Goal: Information Seeking & Learning: Learn about a topic

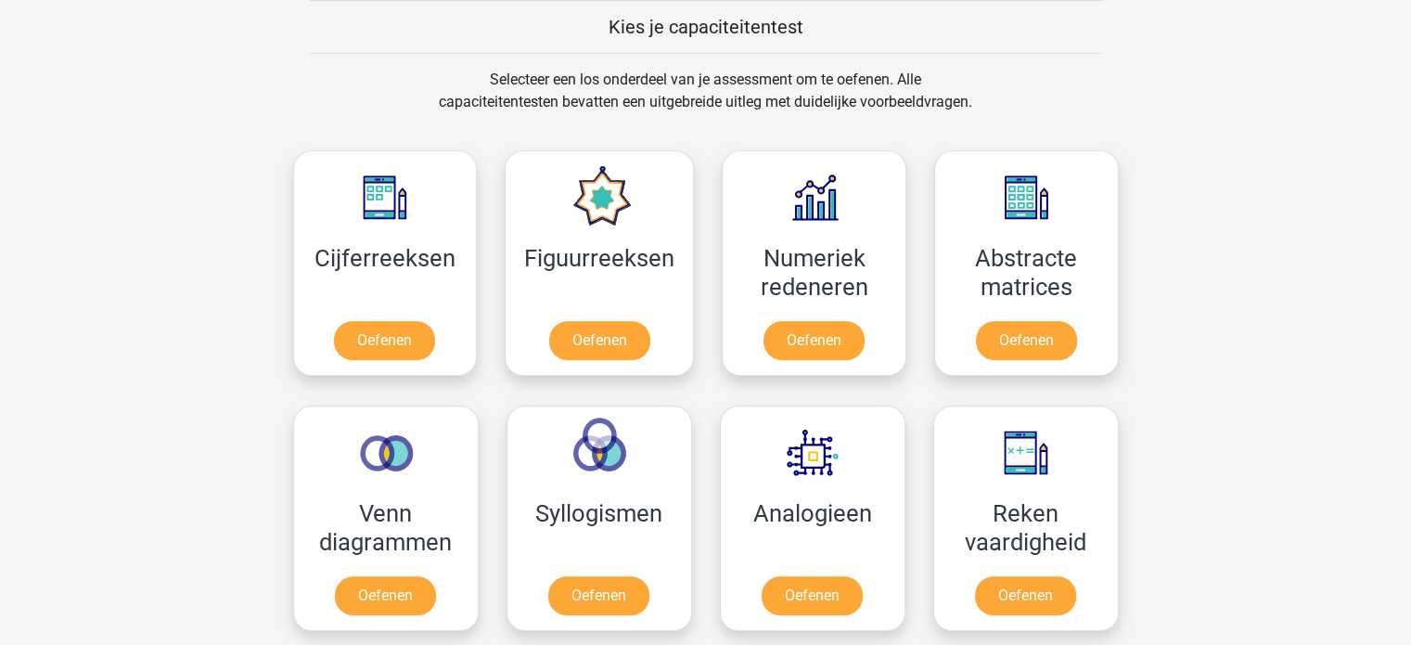
scroll to position [735, 0]
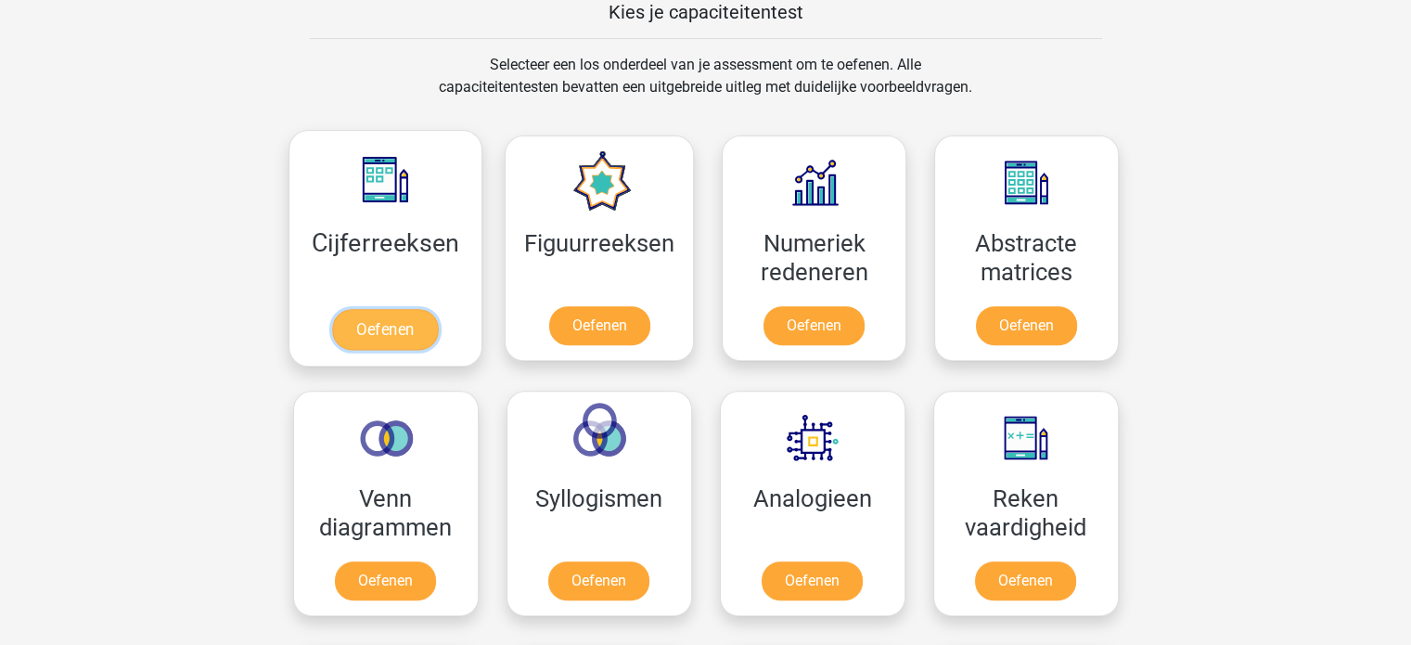
click at [395, 322] on link "Oefenen" at bounding box center [385, 329] width 106 height 41
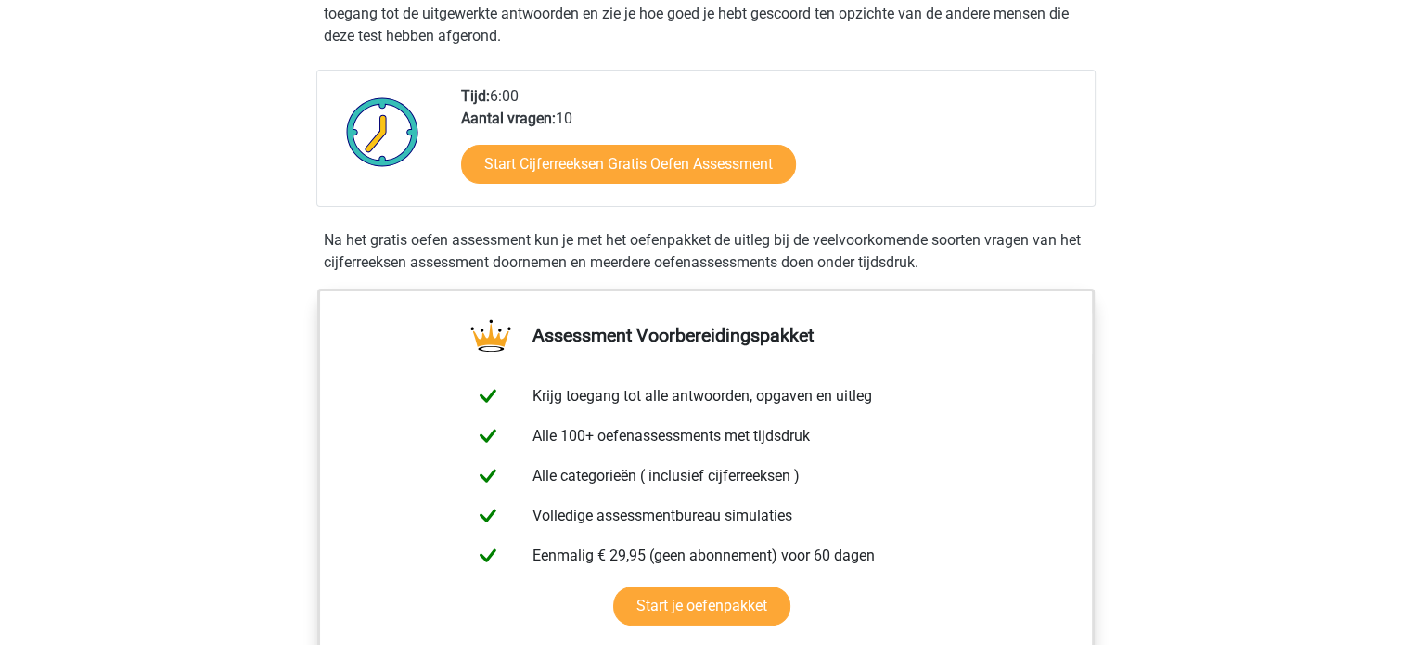
scroll to position [408, 0]
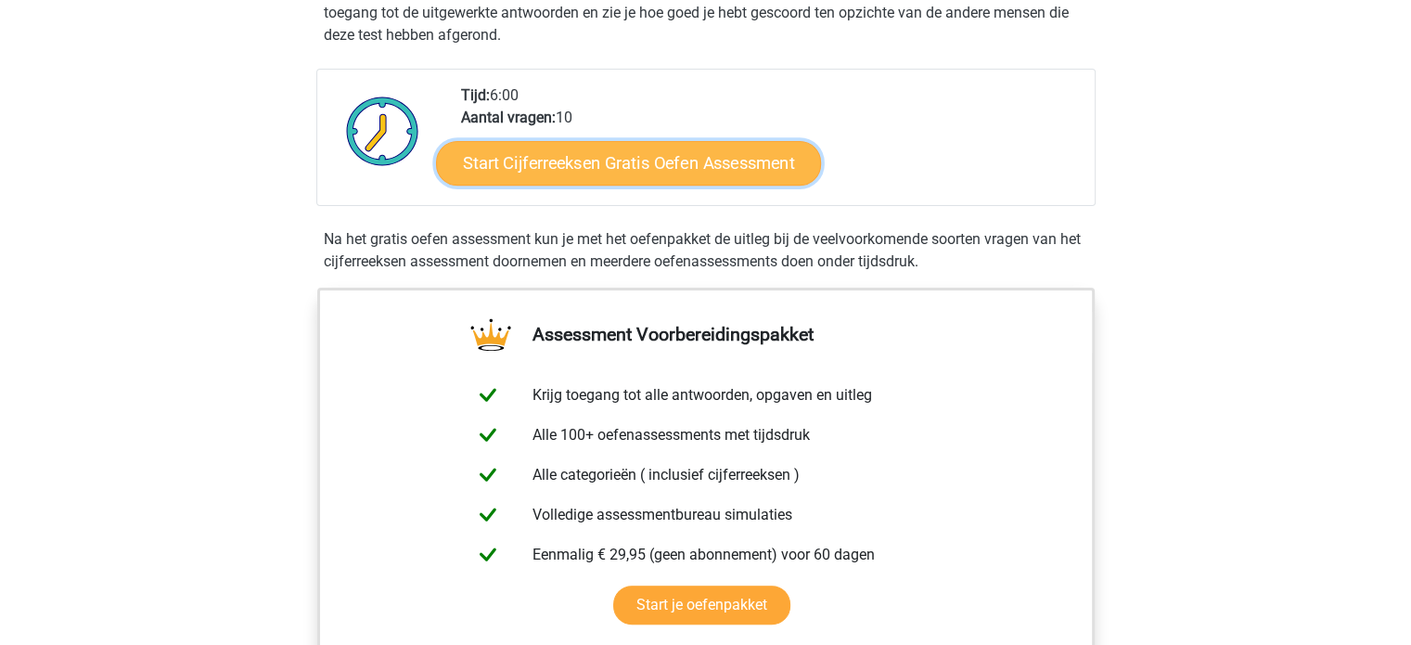
click at [764, 177] on link "Start Cijferreeksen Gratis Oefen Assessment" at bounding box center [628, 162] width 385 height 45
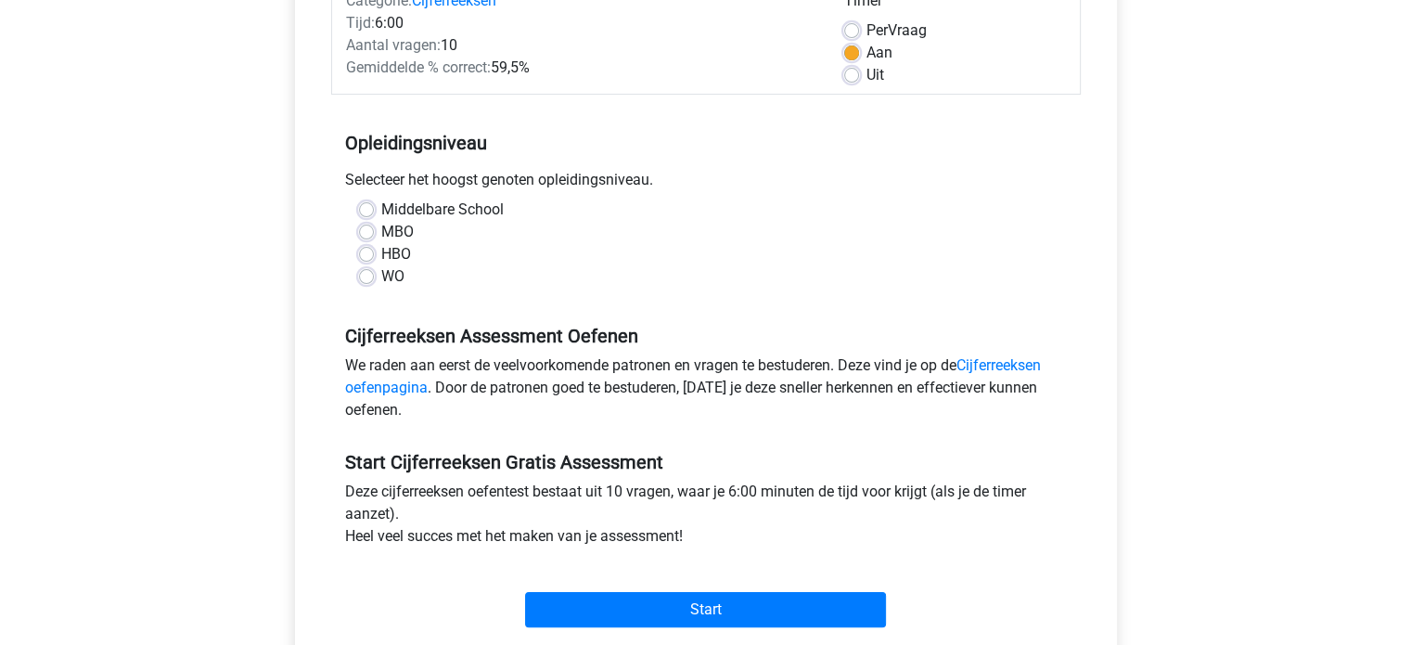
scroll to position [269, 0]
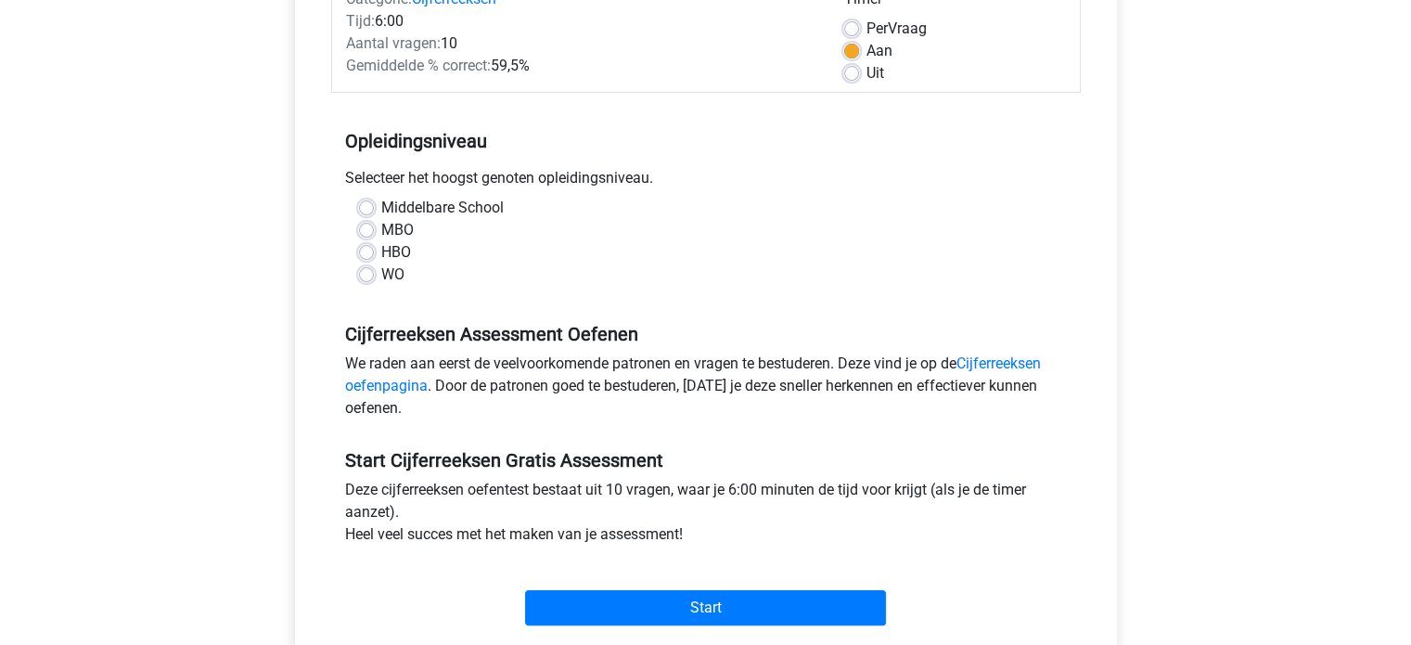
click at [374, 250] on div "HBO" at bounding box center [706, 252] width 694 height 22
click at [381, 250] on label "HBO" at bounding box center [396, 252] width 30 height 22
click at [368, 250] on input "HBO" at bounding box center [366, 250] width 15 height 19
radio input "true"
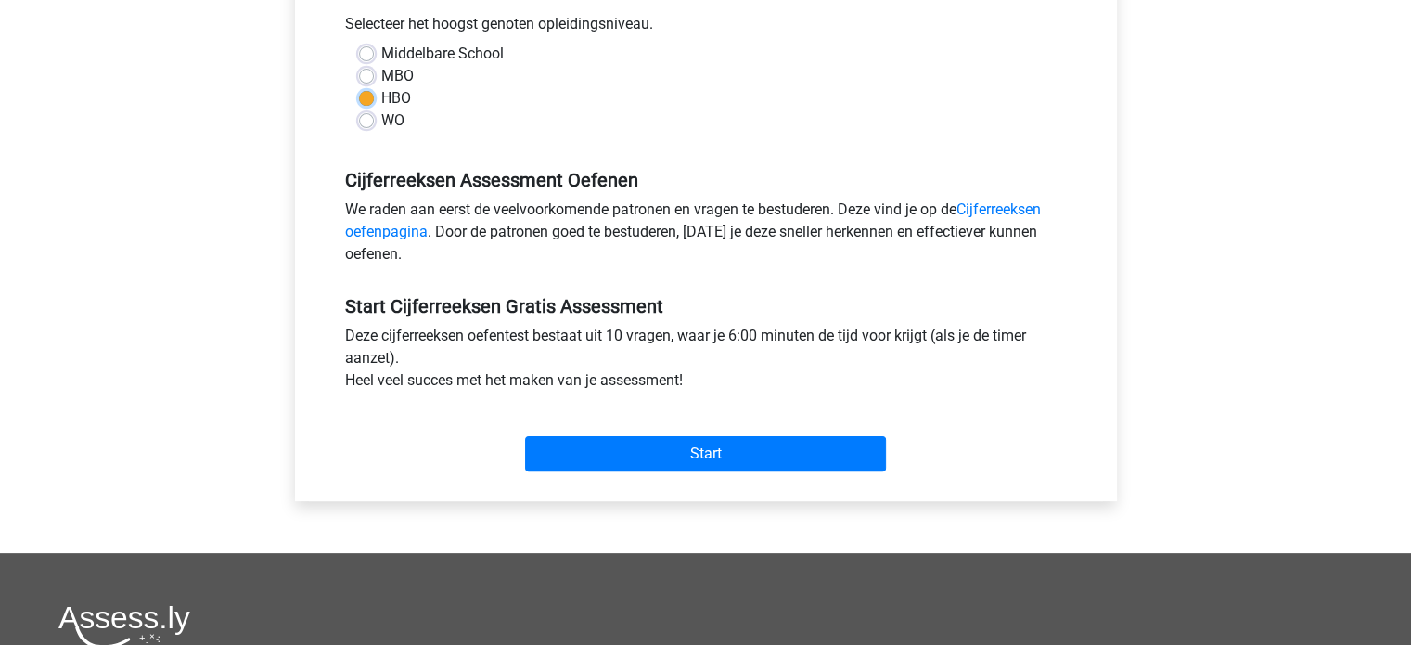
scroll to position [432, 0]
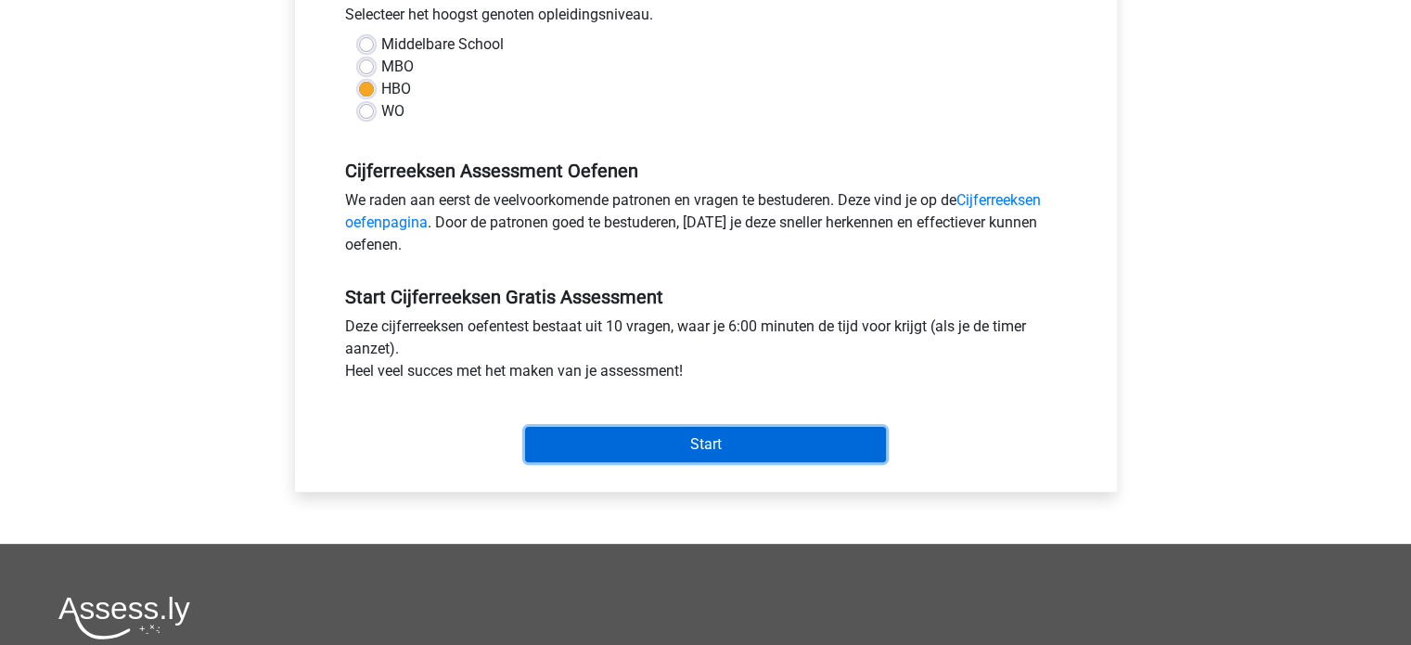
click at [705, 436] on input "Start" at bounding box center [705, 444] width 361 height 35
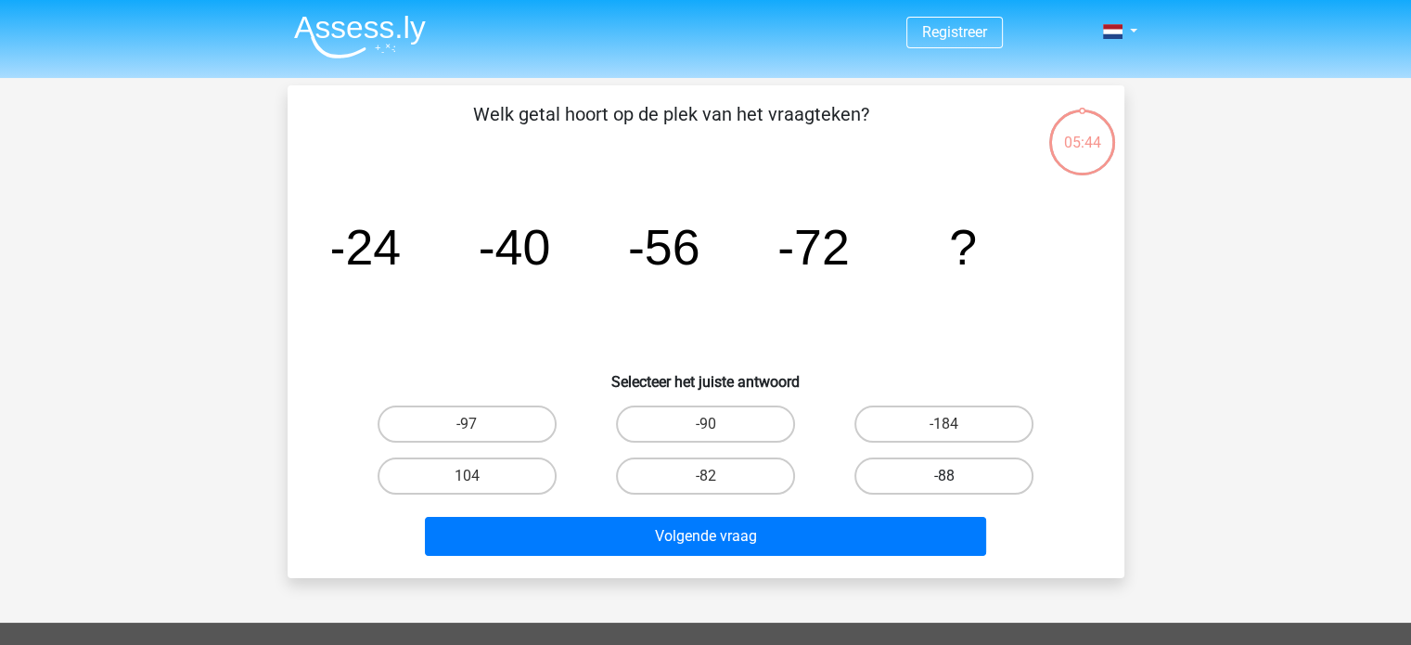
click at [946, 474] on label "-88" at bounding box center [943, 475] width 179 height 37
click at [946, 476] on input "-88" at bounding box center [950, 482] width 12 height 12
radio input "true"
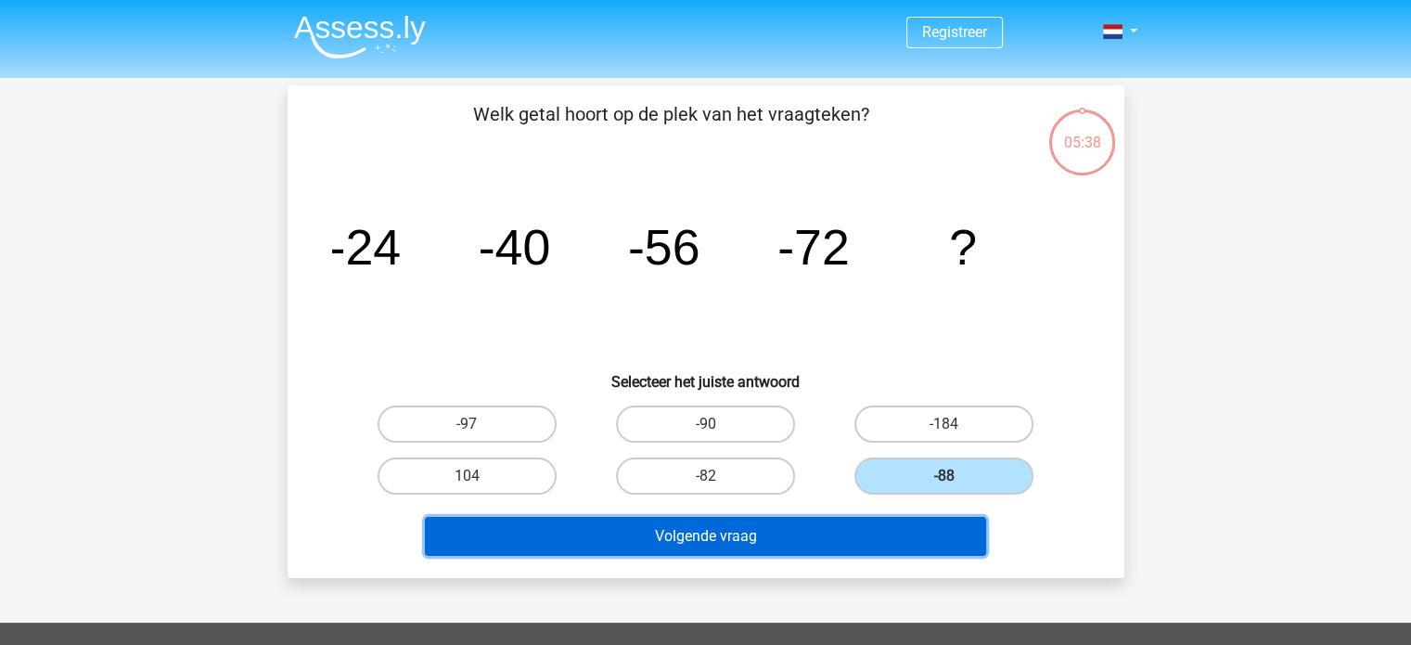
click at [832, 545] on button "Volgende vraag" at bounding box center [705, 536] width 561 height 39
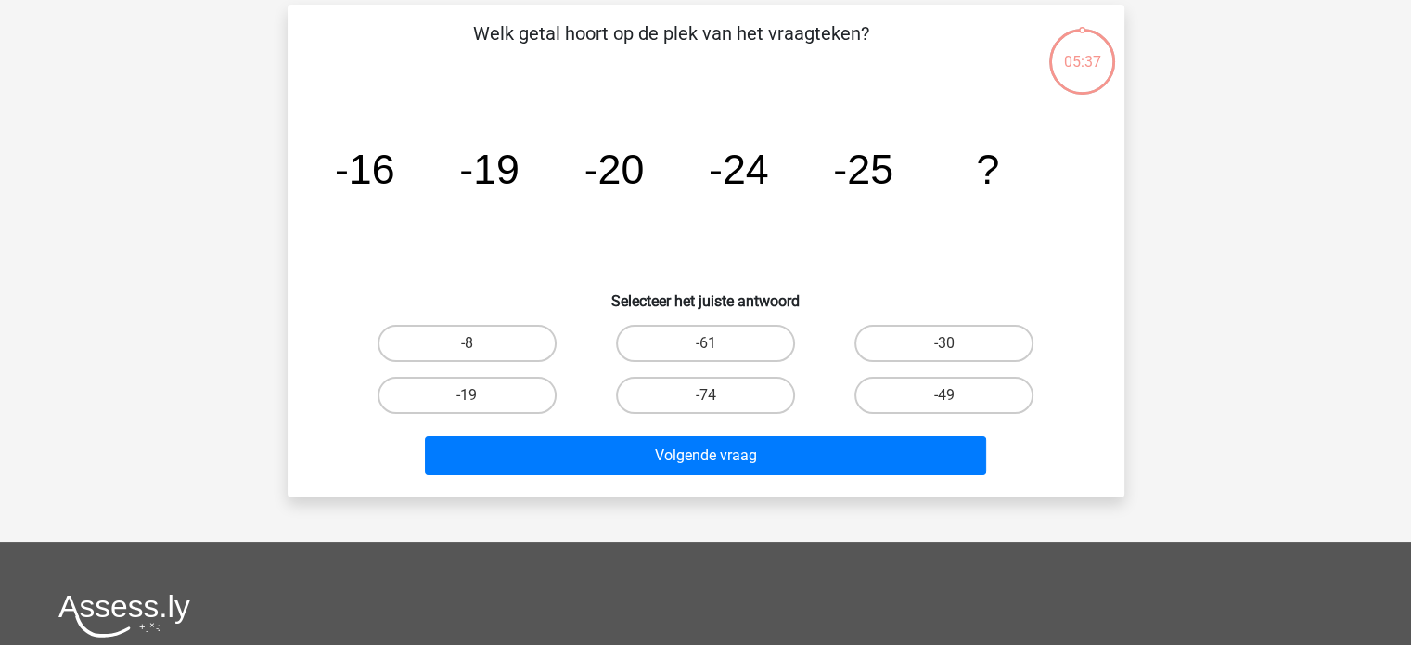
scroll to position [85, 0]
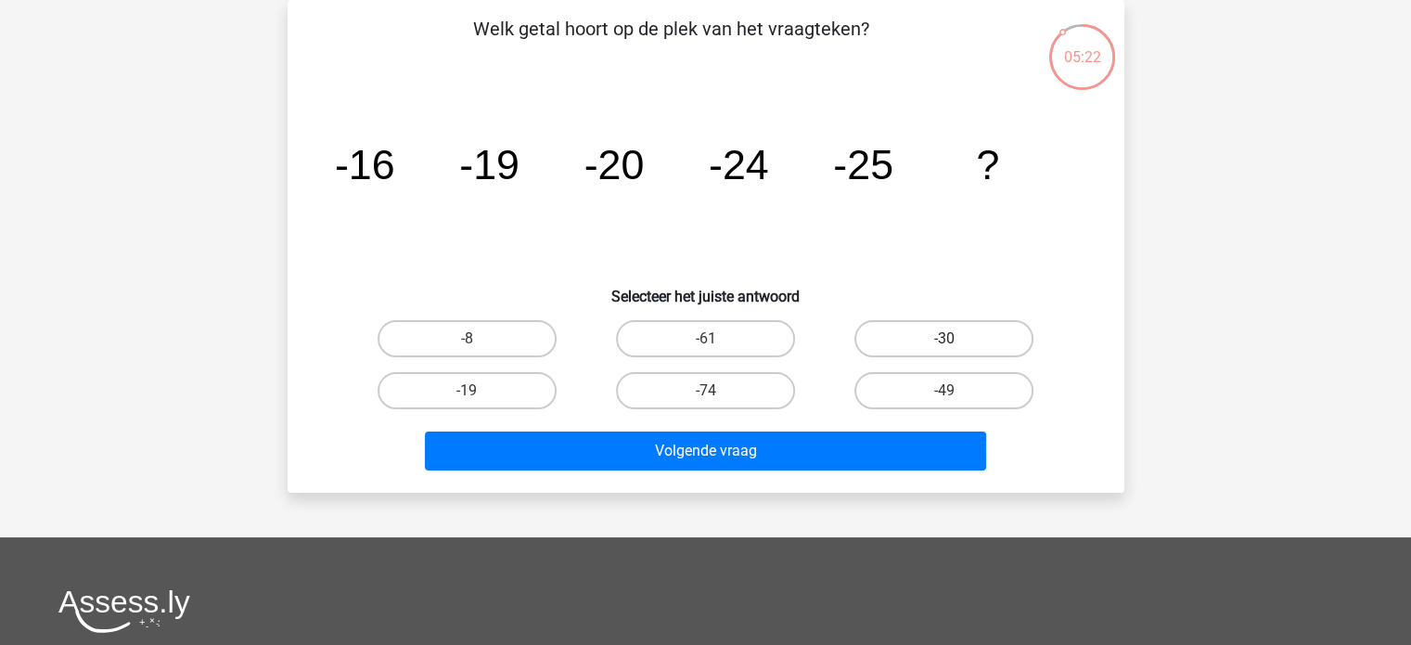
click at [902, 326] on label "-30" at bounding box center [943, 338] width 179 height 37
click at [944, 339] on input "-30" at bounding box center [950, 345] width 12 height 12
radio input "true"
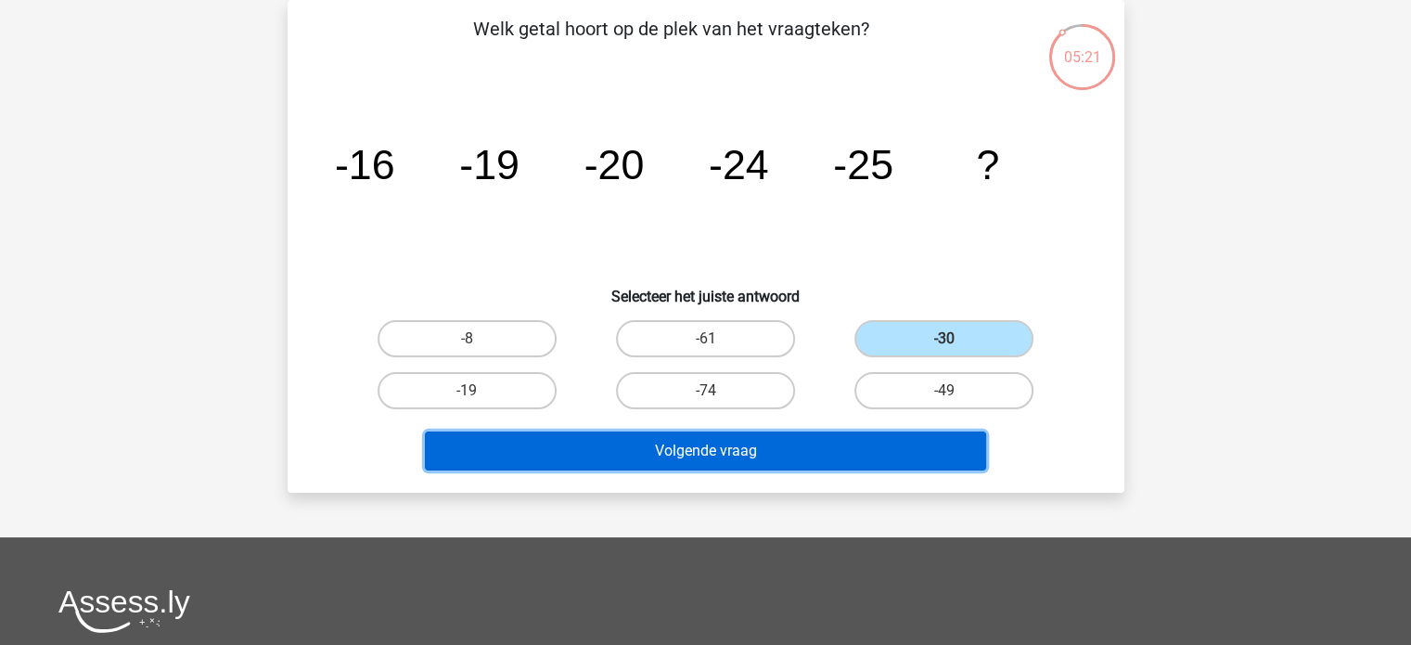
click at [902, 456] on button "Volgende vraag" at bounding box center [705, 450] width 561 height 39
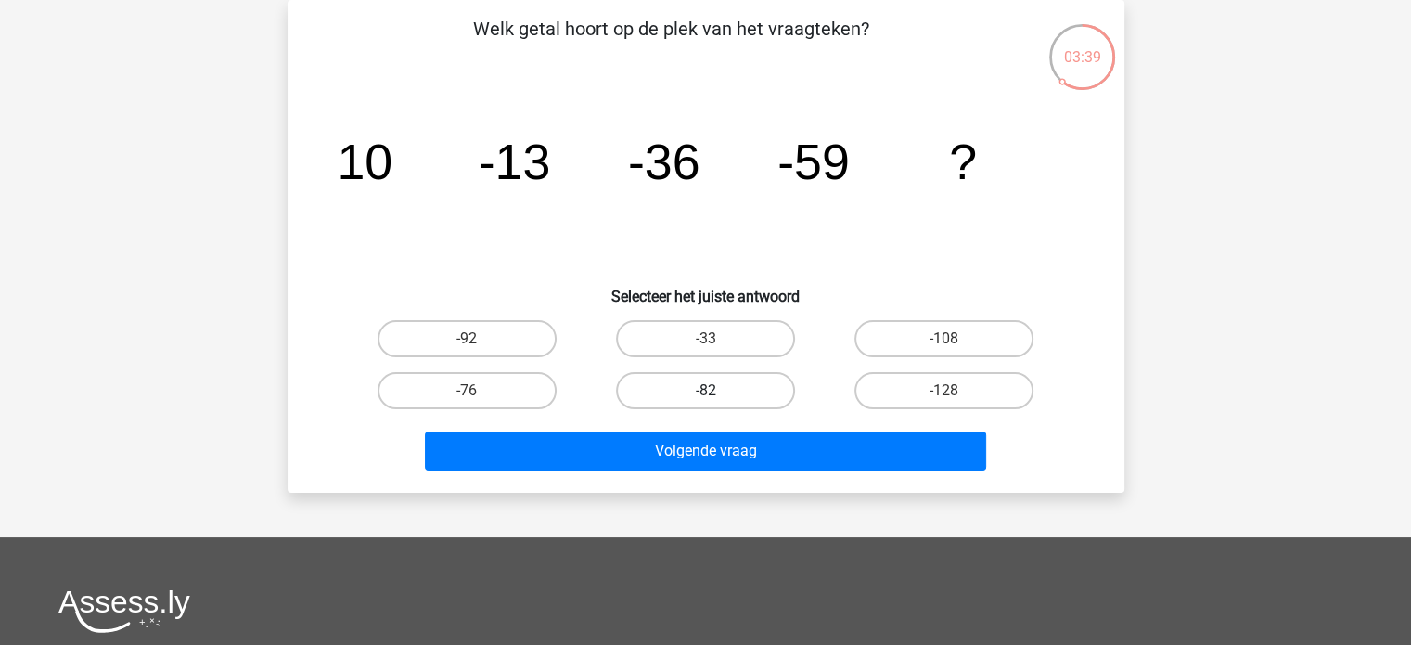
click at [726, 407] on label "-82" at bounding box center [705, 390] width 179 height 37
click at [717, 403] on input "-82" at bounding box center [711, 397] width 12 height 12
radio input "true"
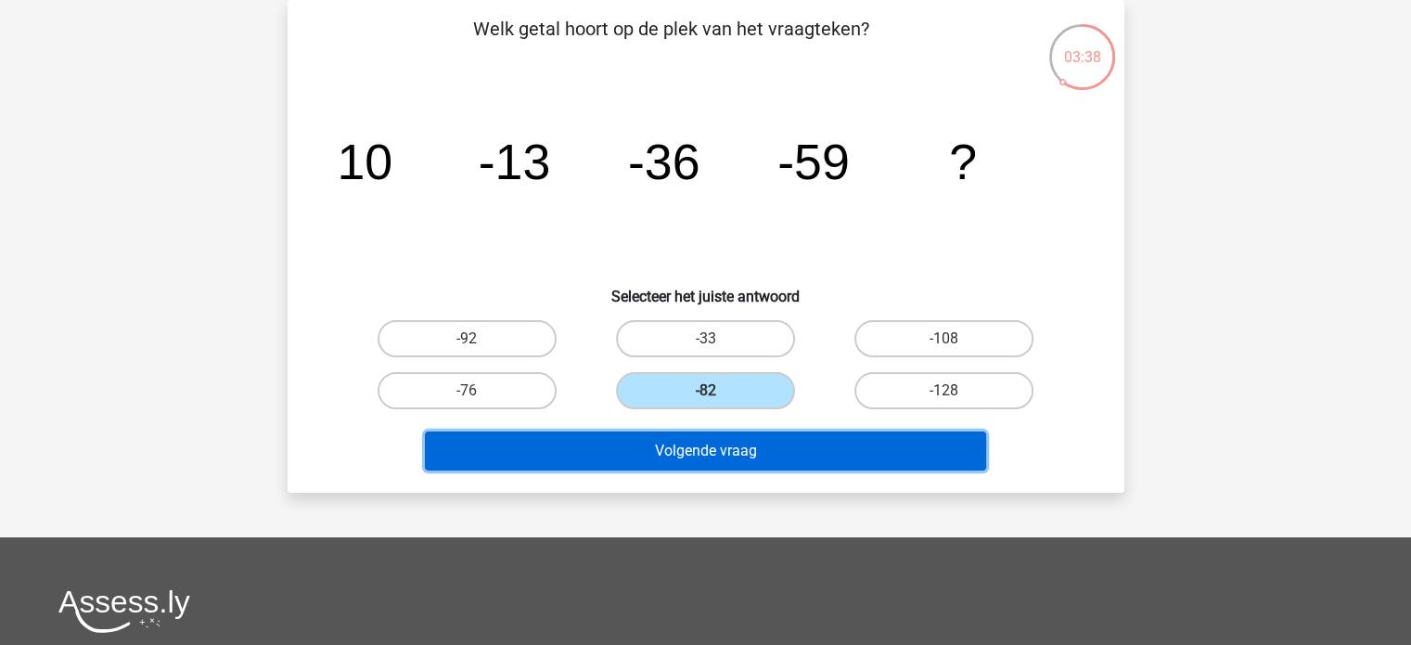
click at [750, 446] on button "Volgende vraag" at bounding box center [705, 450] width 561 height 39
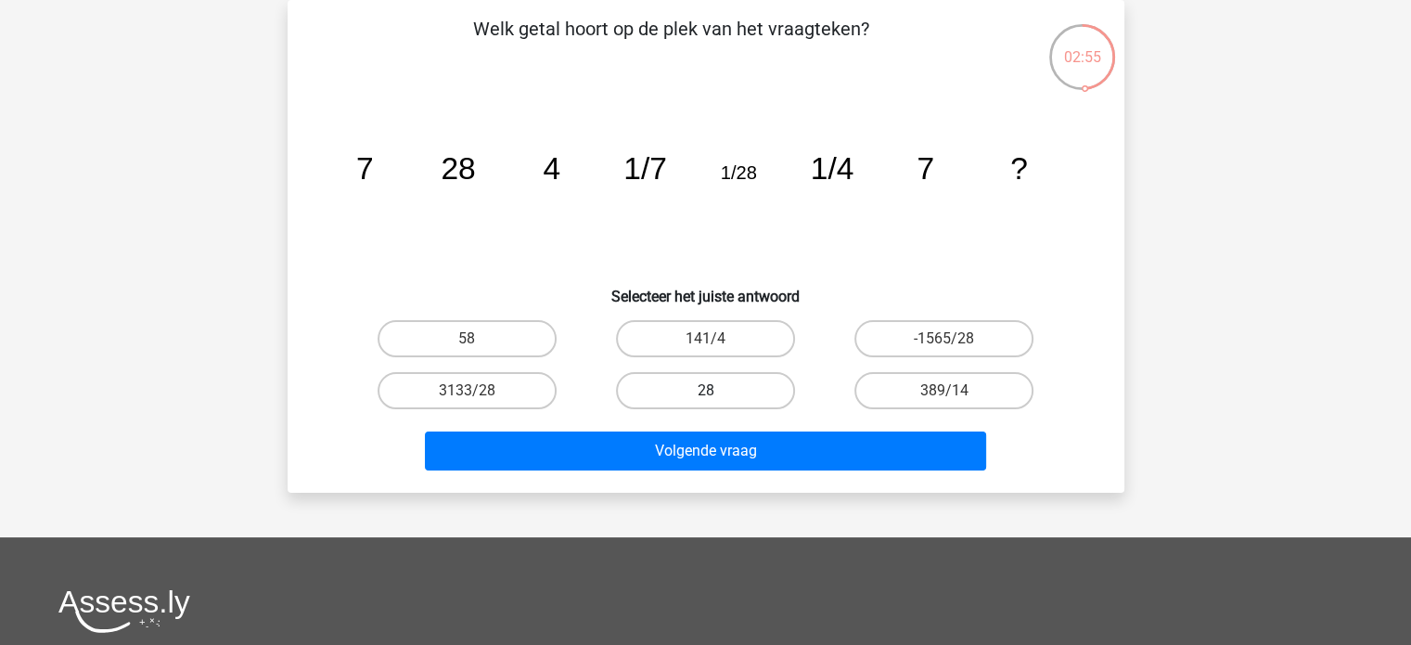
click at [761, 389] on label "28" at bounding box center [705, 390] width 179 height 37
click at [717, 391] on input "28" at bounding box center [711, 397] width 12 height 12
radio input "true"
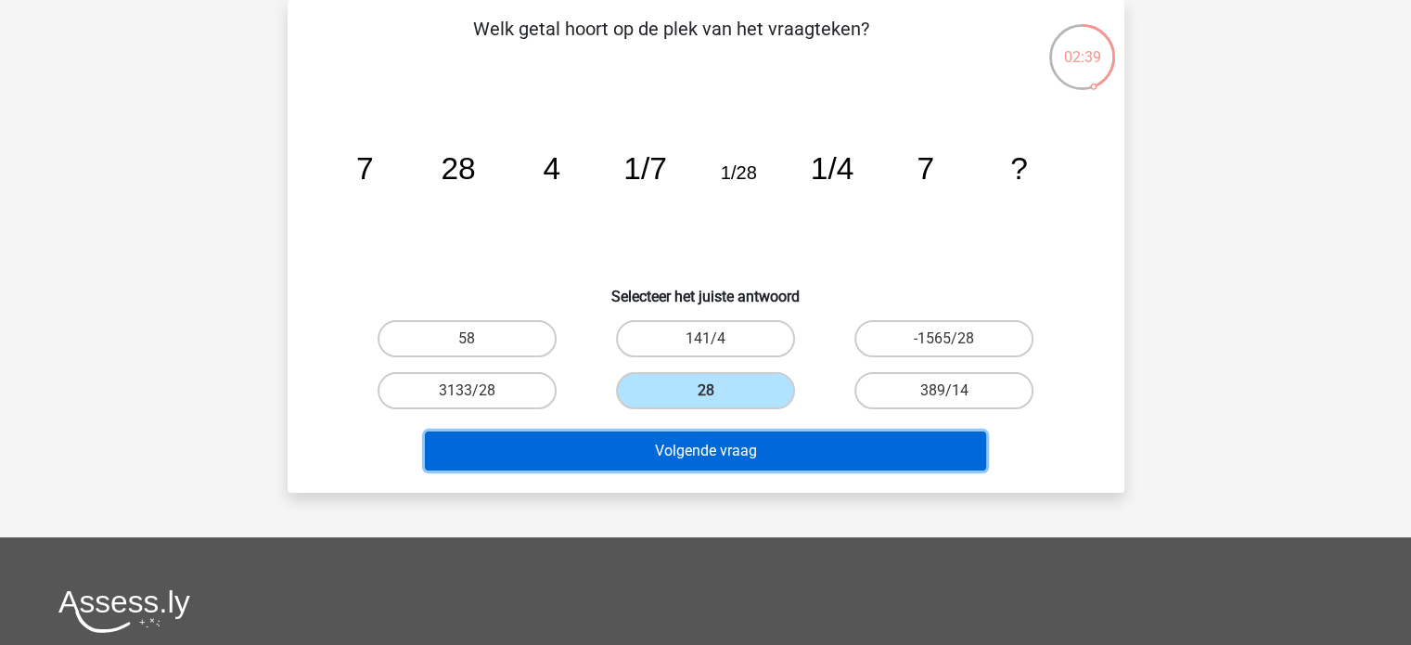
click at [826, 443] on button "Volgende vraag" at bounding box center [705, 450] width 561 height 39
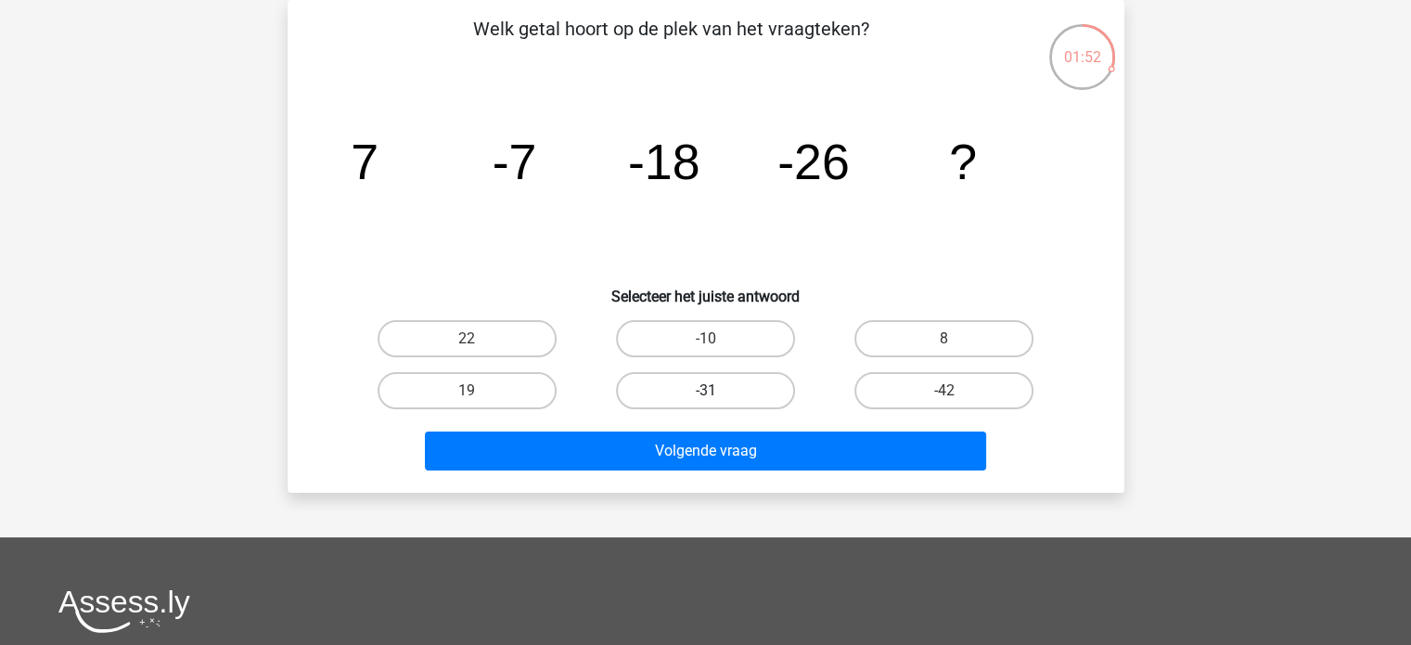
click at [762, 381] on label "-31" at bounding box center [705, 390] width 179 height 37
click at [717, 391] on input "-31" at bounding box center [711, 397] width 12 height 12
radio input "true"
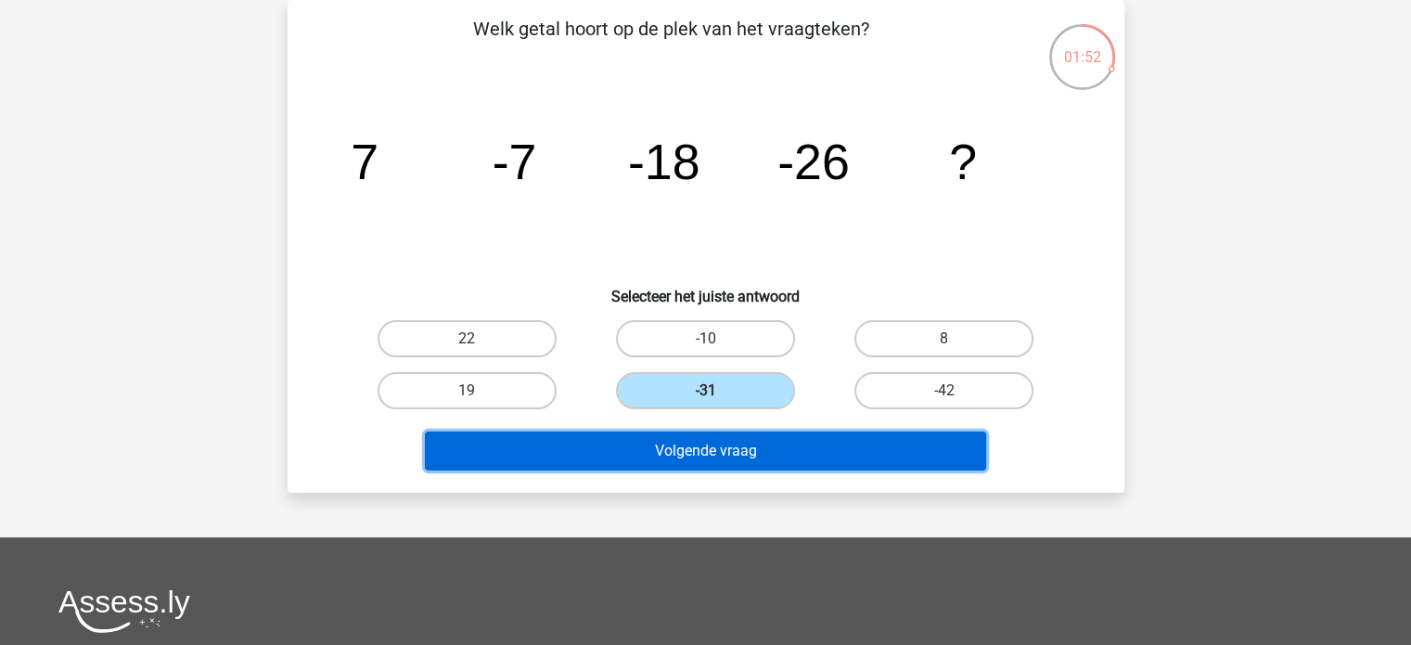
click at [752, 448] on button "Volgende vraag" at bounding box center [705, 450] width 561 height 39
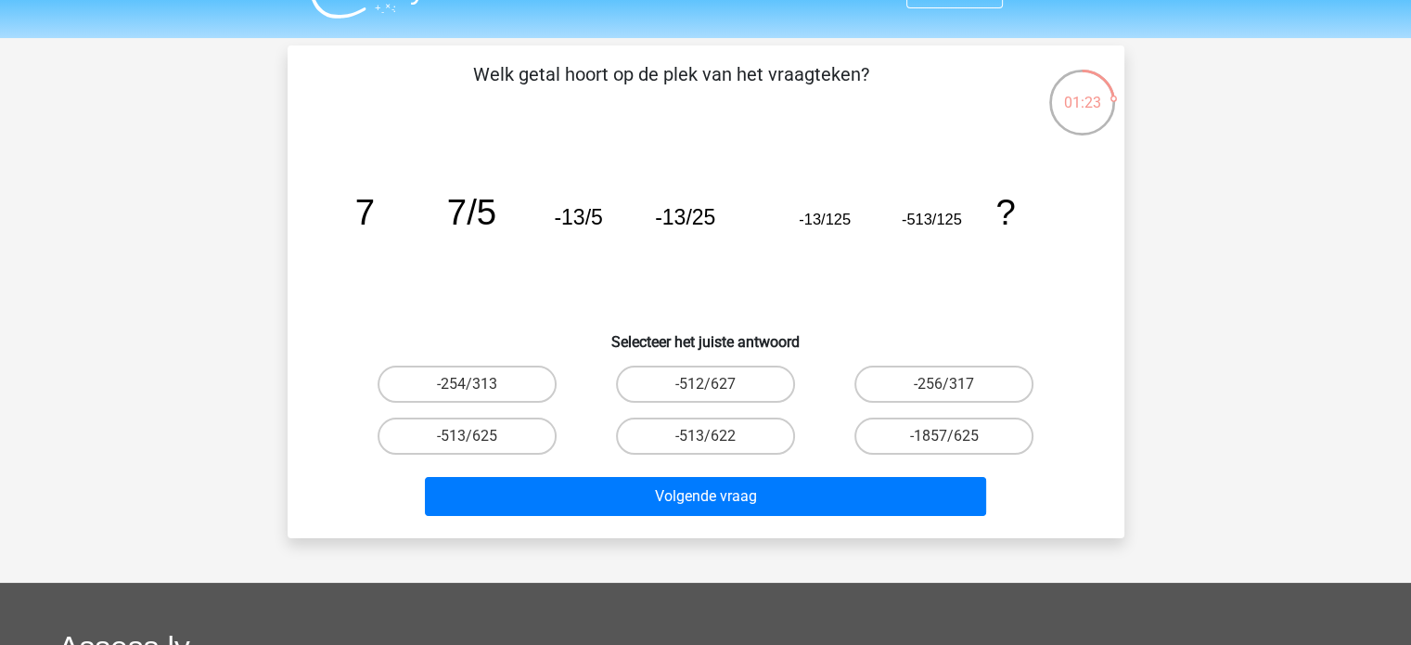
scroll to position [63, 0]
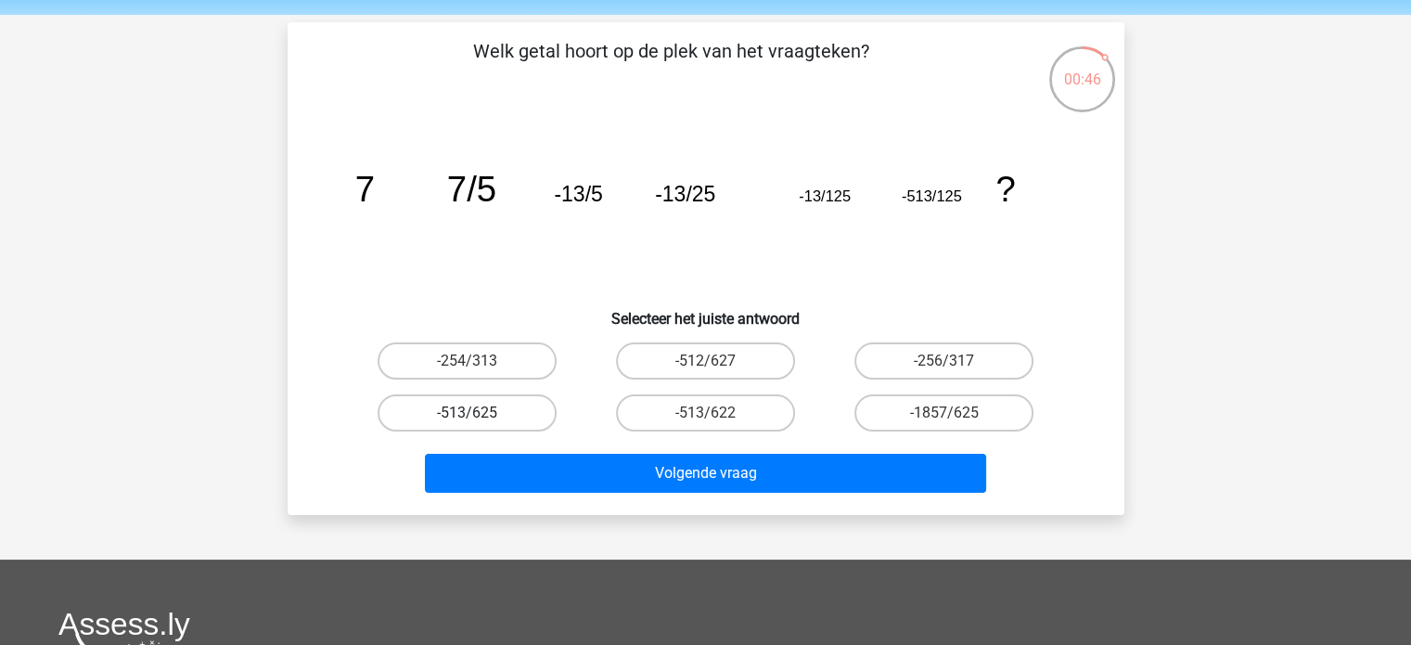
click at [524, 404] on label "-513/625" at bounding box center [467, 412] width 179 height 37
click at [479, 413] on input "-513/625" at bounding box center [473, 419] width 12 height 12
radio input "true"
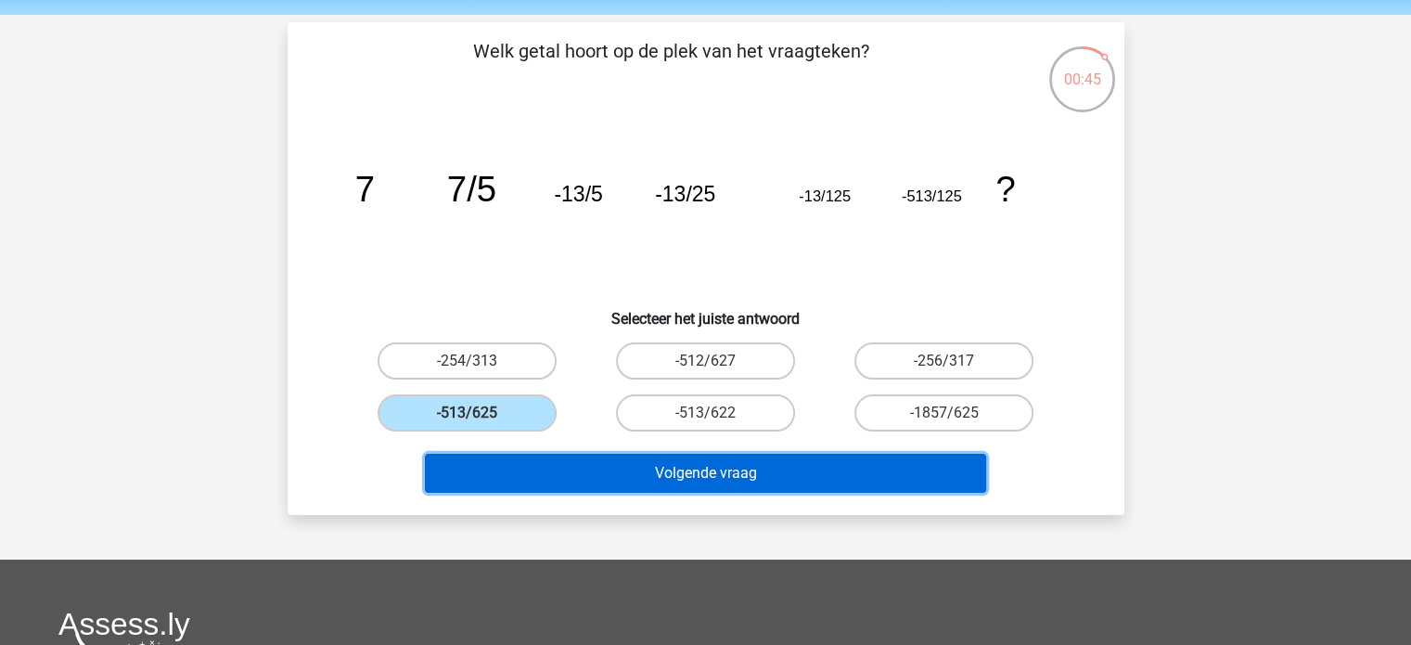
click at [608, 481] on button "Volgende vraag" at bounding box center [705, 473] width 561 height 39
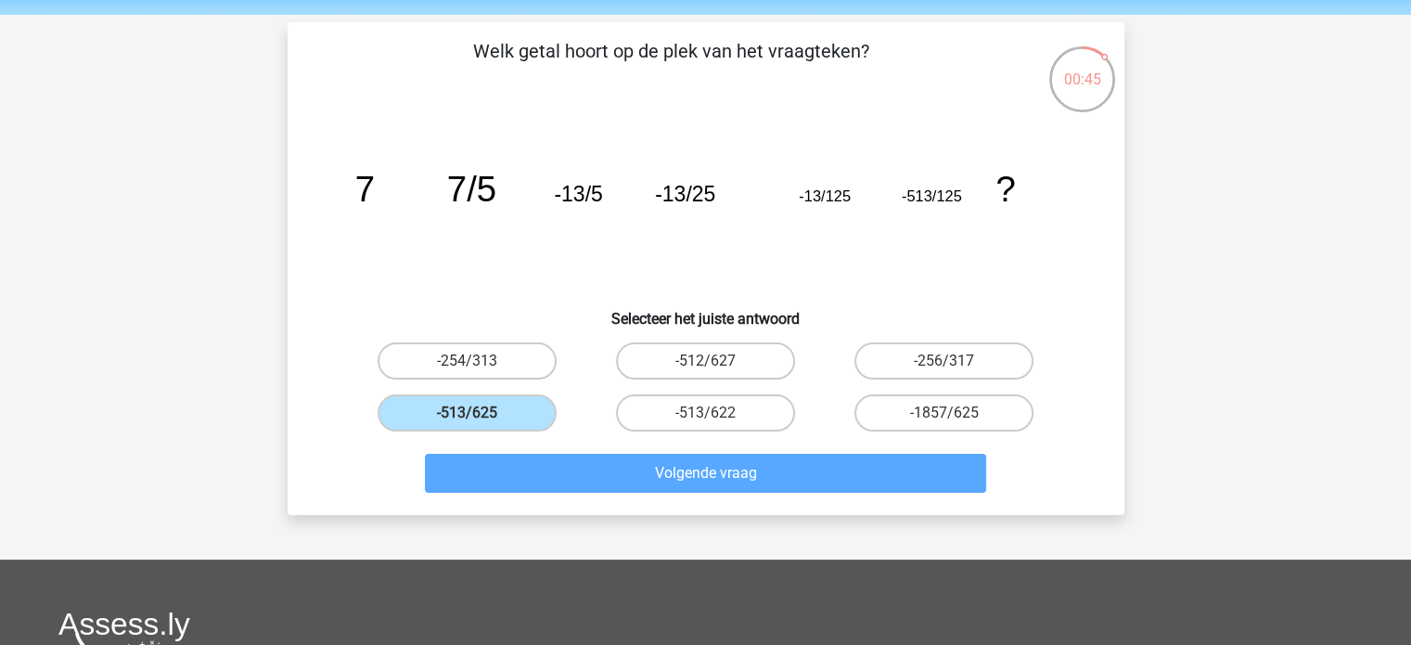
scroll to position [85, 0]
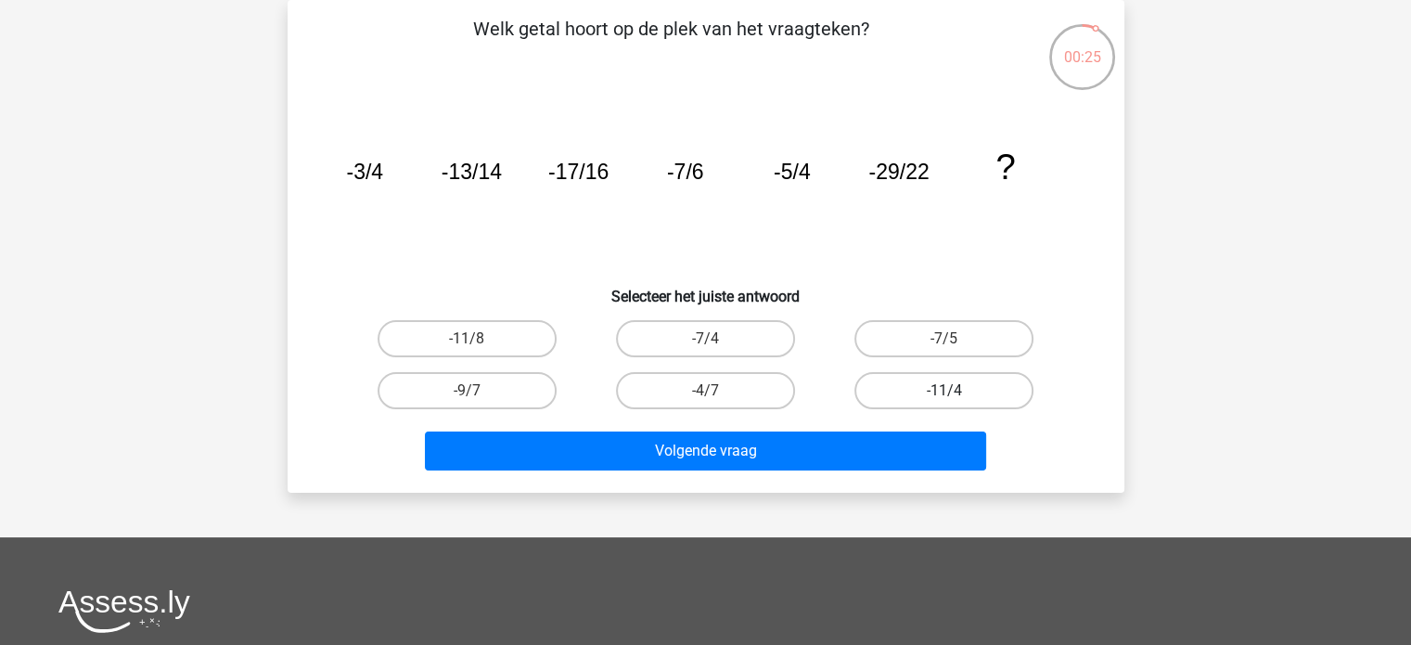
click at [906, 385] on label "-11/4" at bounding box center [943, 390] width 179 height 37
click at [944, 391] on input "-11/4" at bounding box center [950, 397] width 12 height 12
radio input "true"
click at [501, 336] on label "-11/8" at bounding box center [467, 338] width 179 height 37
click at [479, 339] on input "-11/8" at bounding box center [473, 345] width 12 height 12
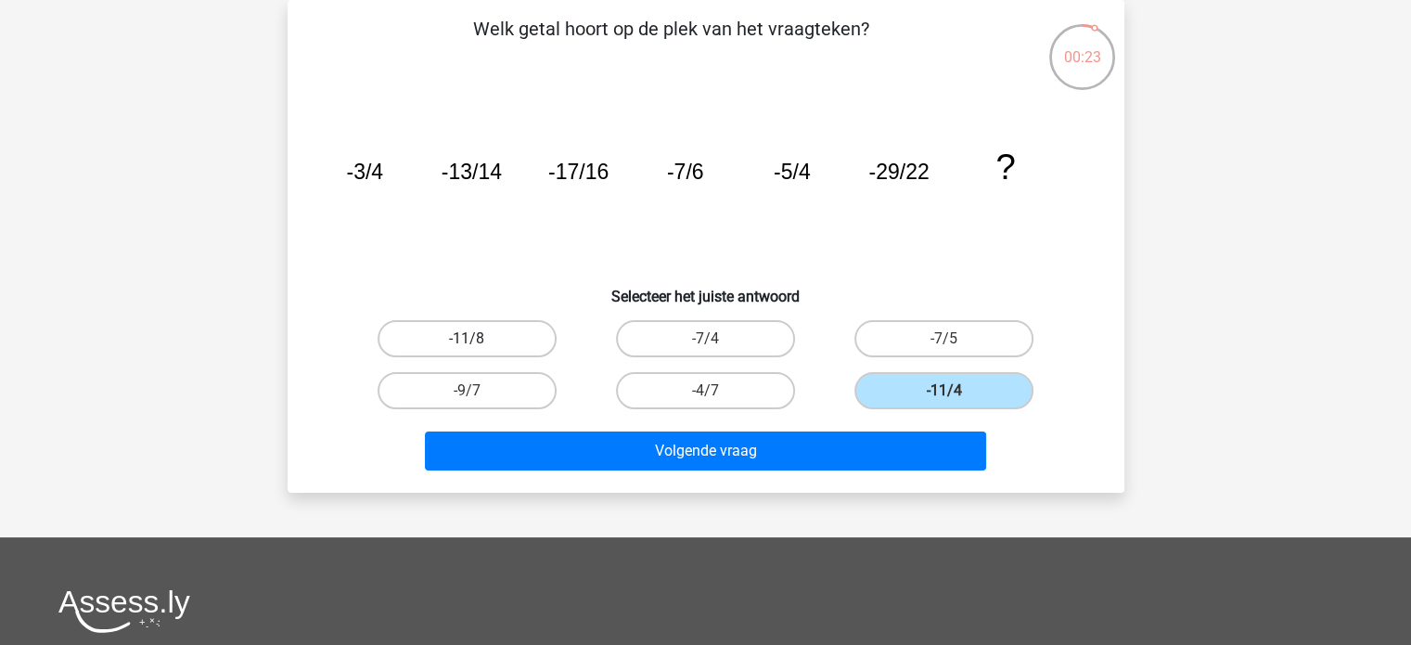
radio input "true"
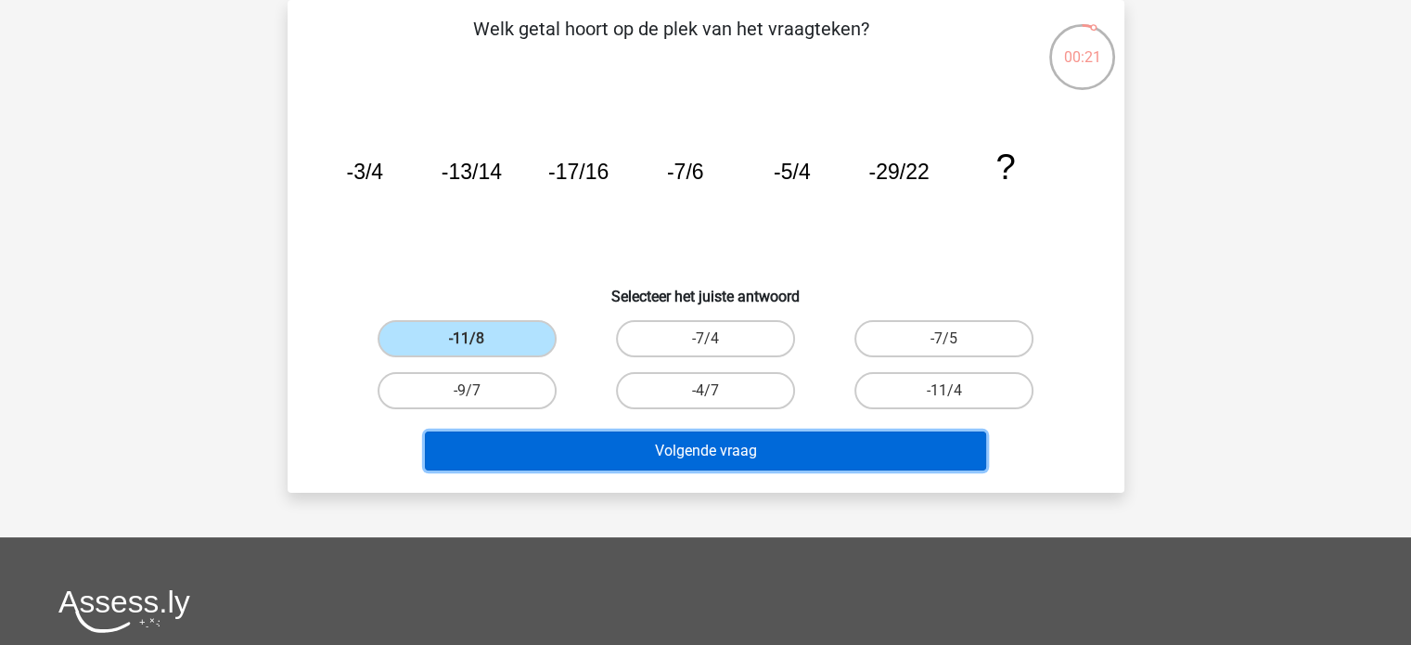
click at [661, 449] on button "Volgende vraag" at bounding box center [705, 450] width 561 height 39
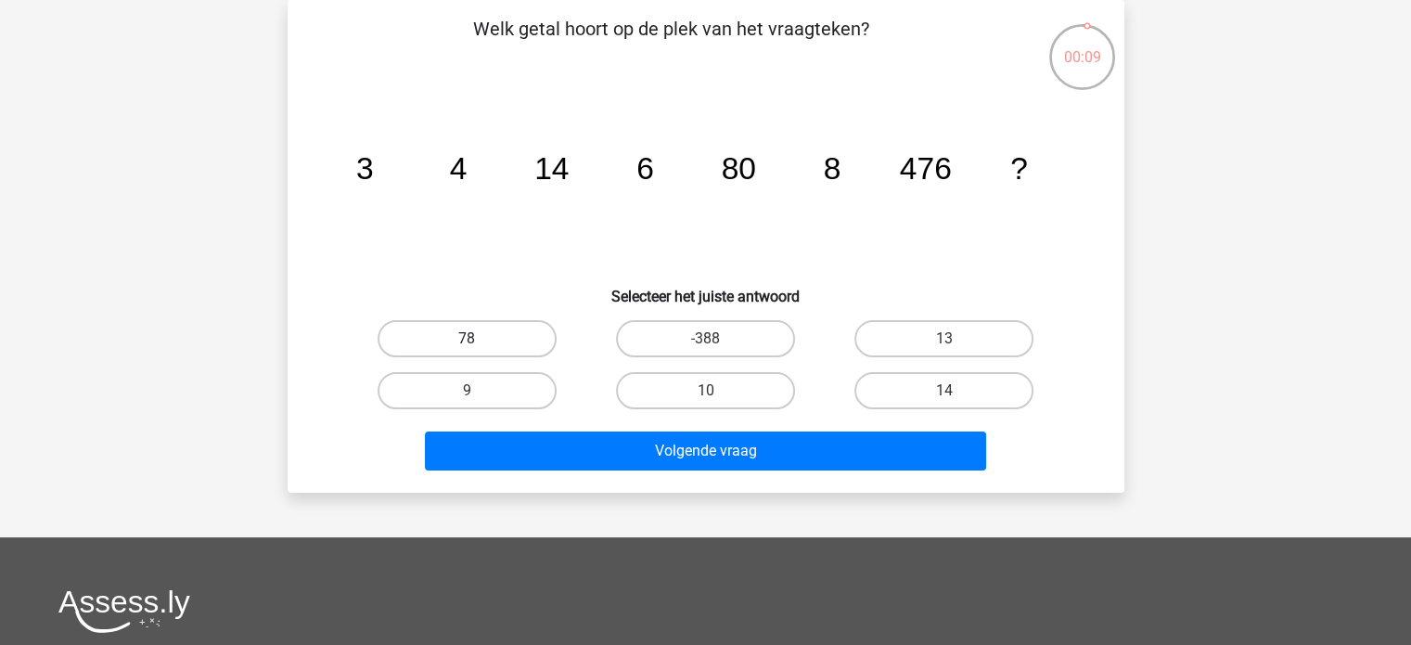
click at [486, 333] on label "78" at bounding box center [467, 338] width 179 height 37
click at [479, 339] on input "78" at bounding box center [473, 345] width 12 height 12
radio input "true"
drag, startPoint x: 702, startPoint y: 369, endPoint x: 710, endPoint y: 384, distance: 16.6
click at [710, 384] on div "10" at bounding box center [705, 391] width 238 height 52
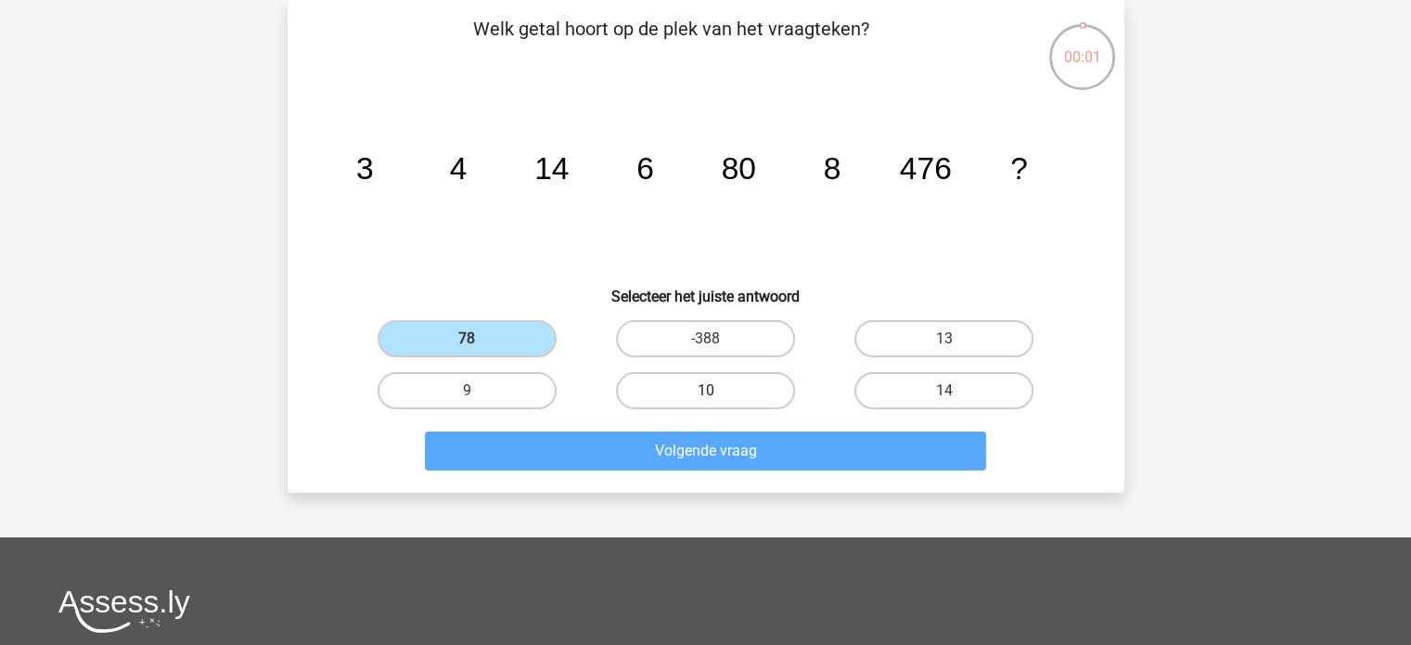
click at [710, 384] on label "10" at bounding box center [705, 390] width 179 height 37
click at [710, 391] on input "10" at bounding box center [711, 397] width 12 height 12
radio input "true"
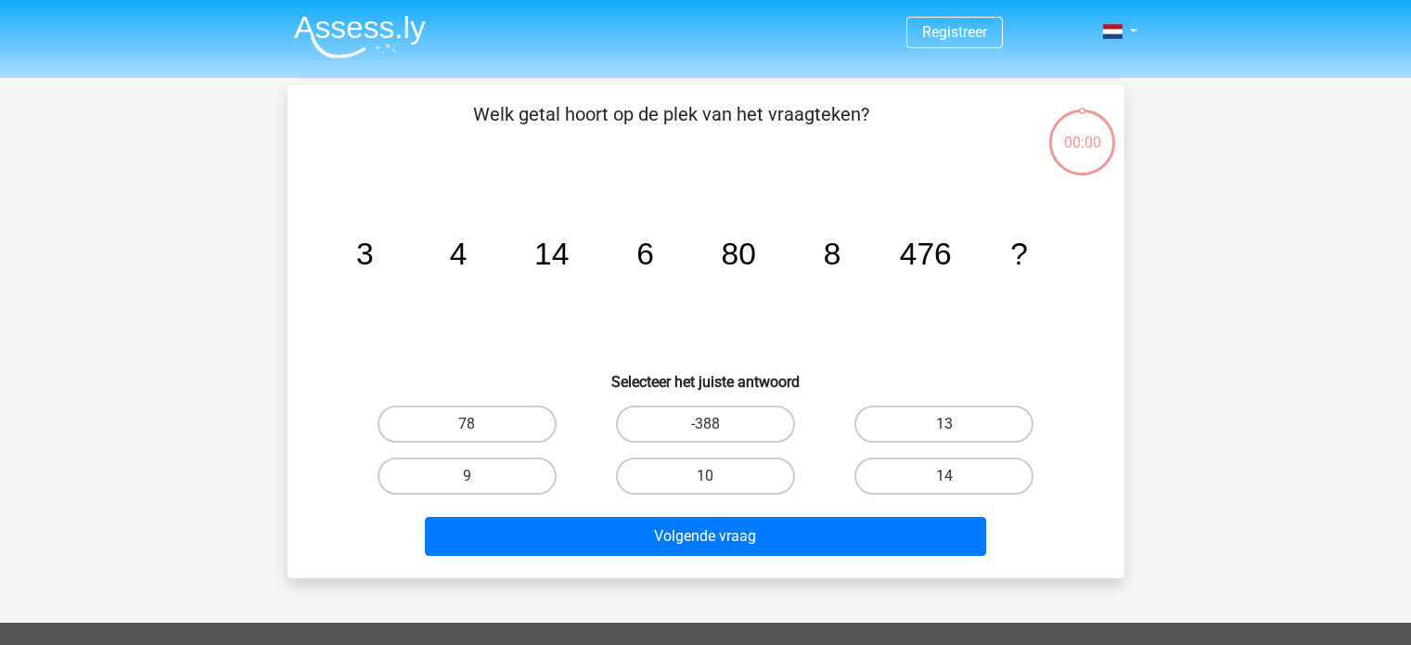
scroll to position [85, 0]
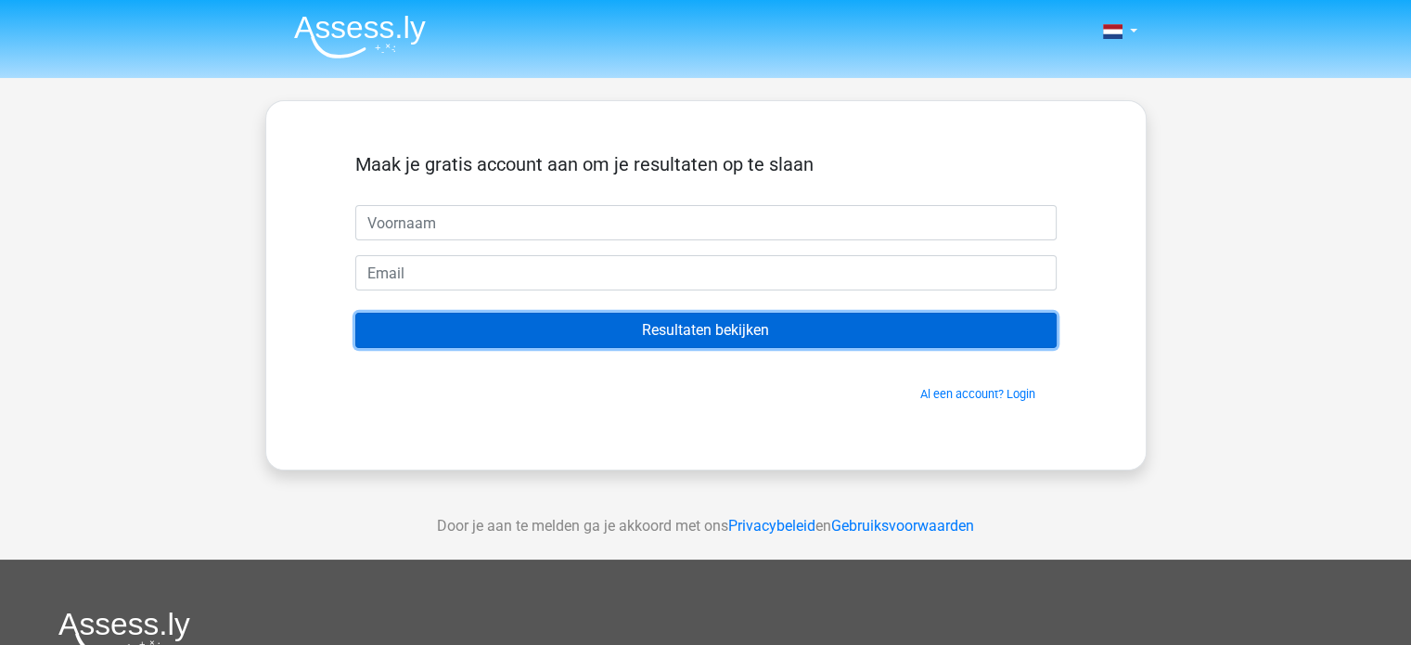
click at [845, 335] on input "Resultaten bekijken" at bounding box center [705, 330] width 701 height 35
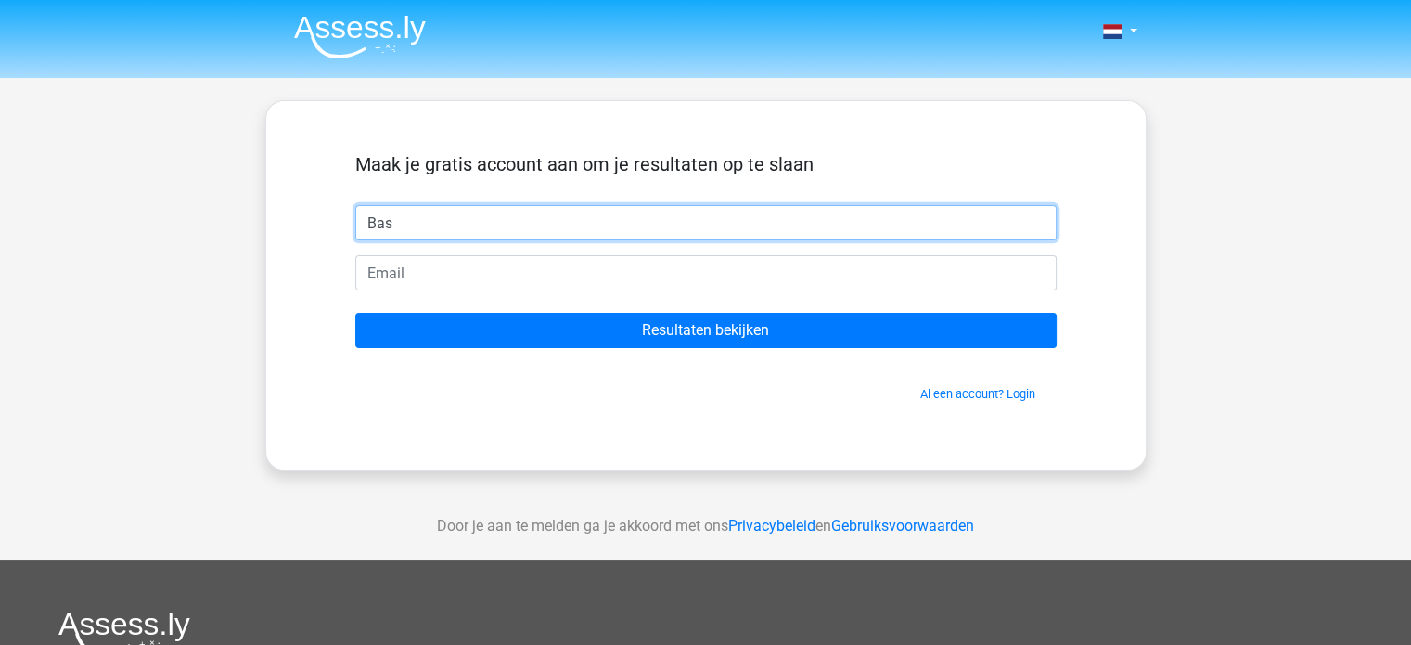
type input "Bas"
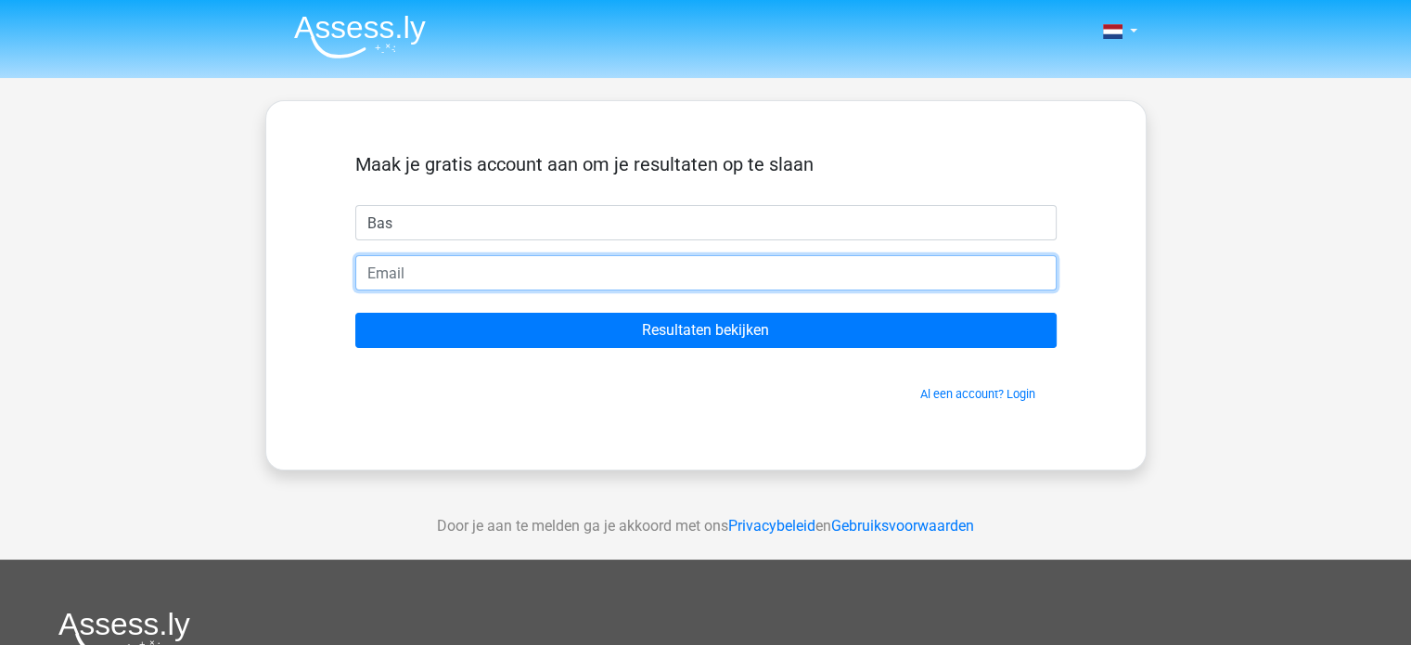
click at [854, 284] on input "email" at bounding box center [705, 272] width 701 height 35
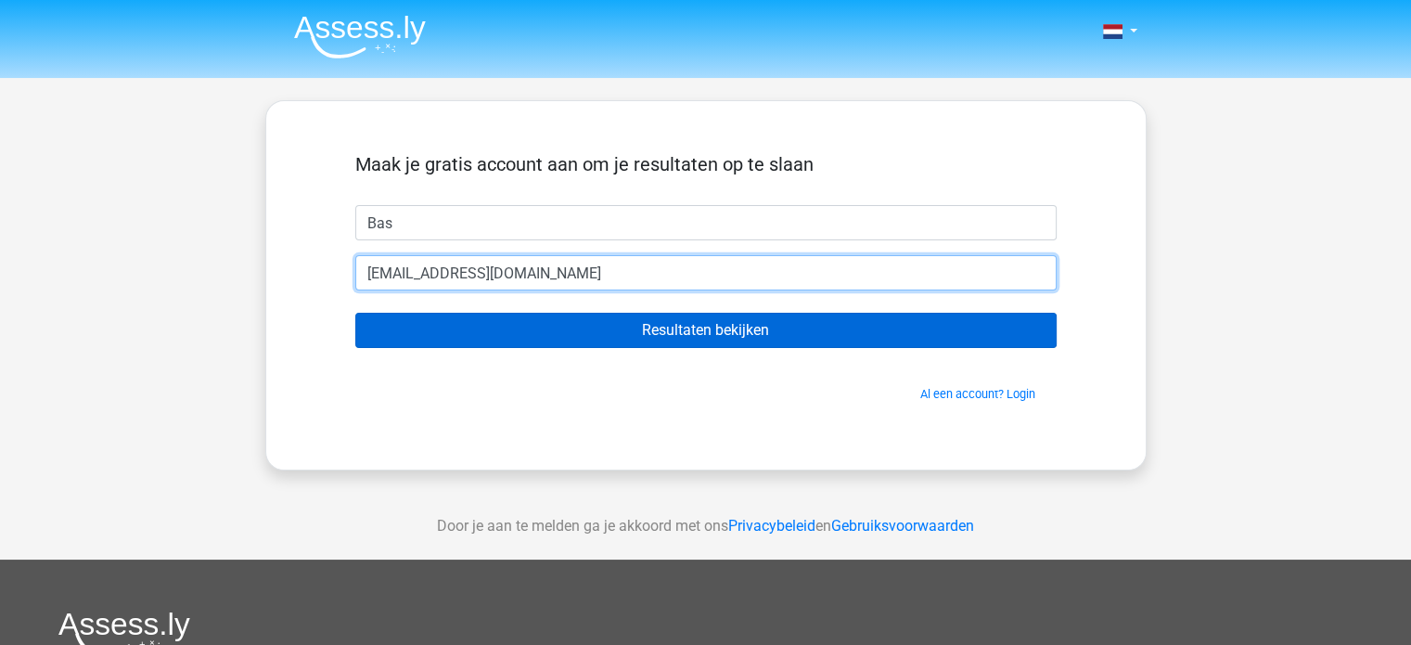
type input "[EMAIL_ADDRESS][DOMAIN_NAME]"
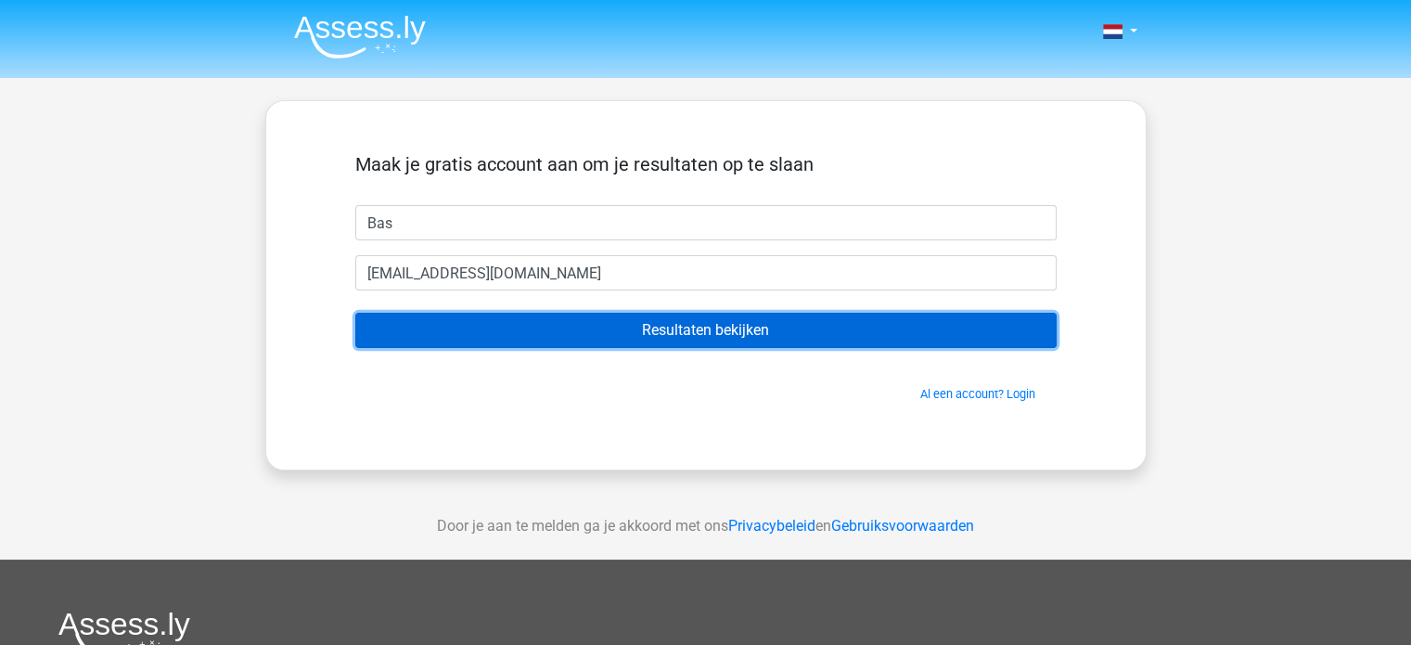
click at [661, 327] on input "Resultaten bekijken" at bounding box center [705, 330] width 701 height 35
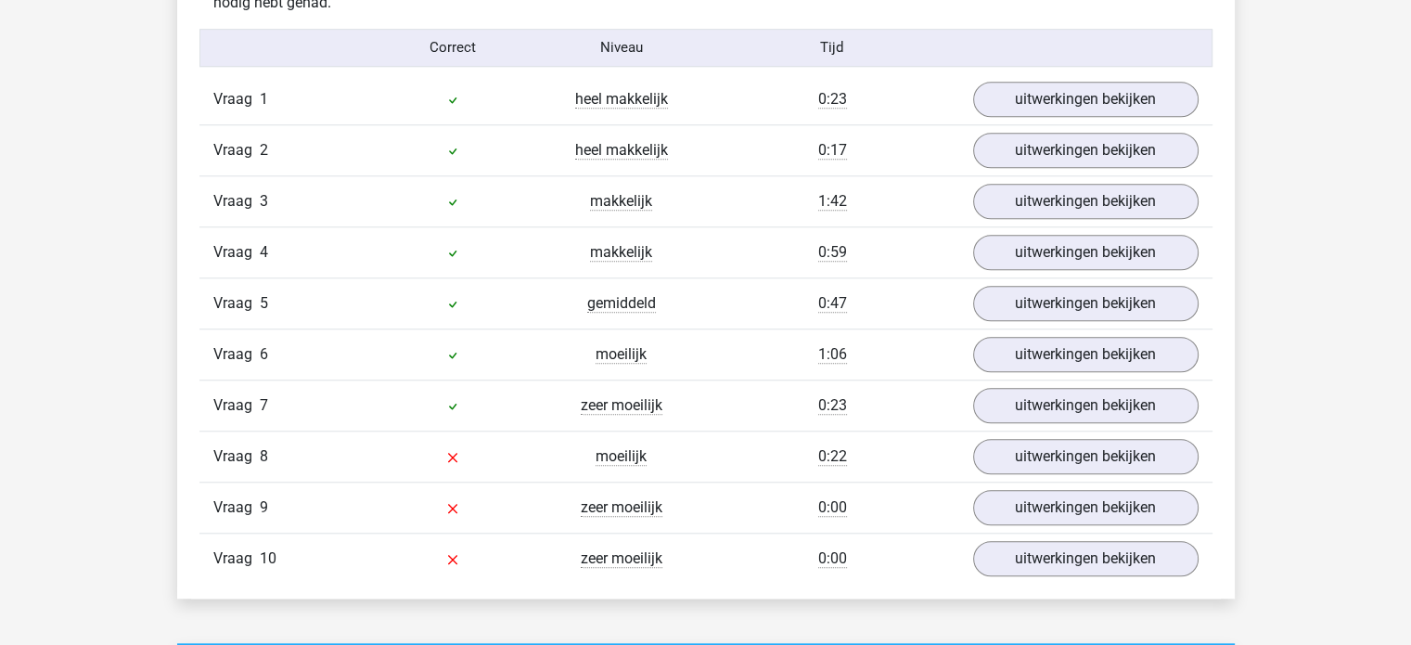
scroll to position [1542, 0]
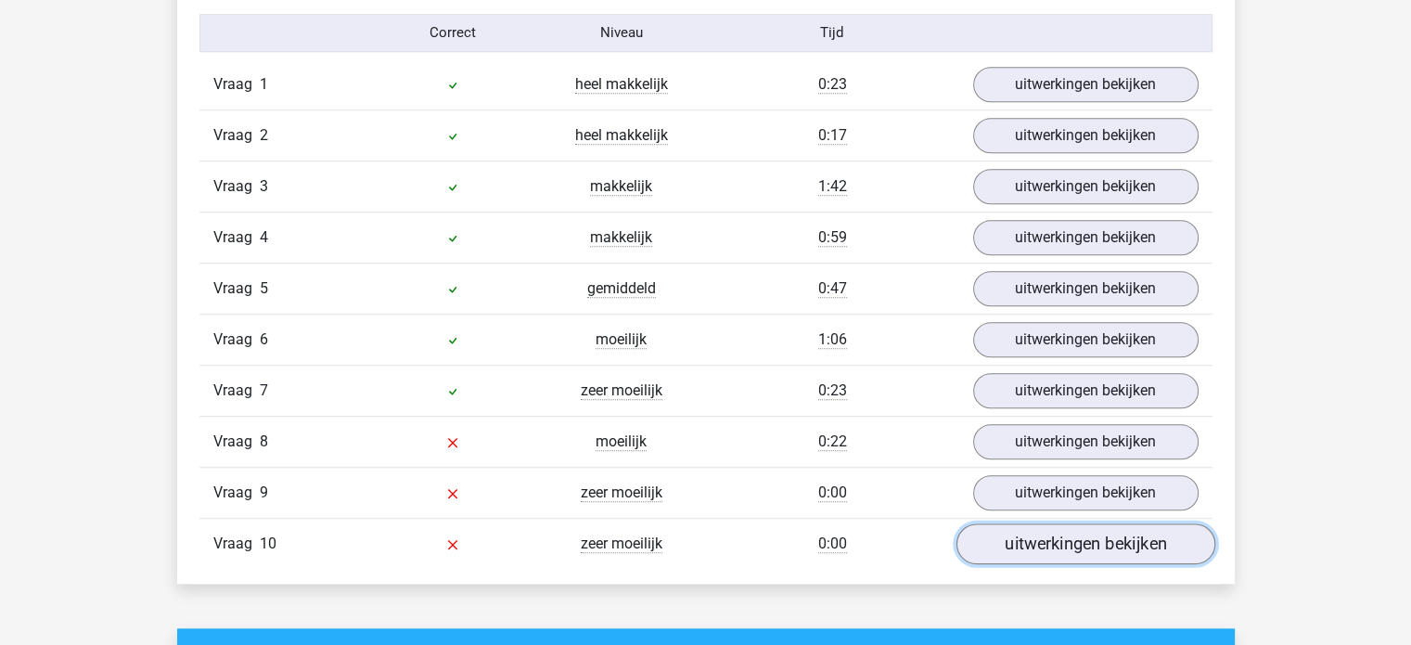
click at [1068, 545] on link "uitwerkingen bekijken" at bounding box center [1085, 543] width 259 height 41
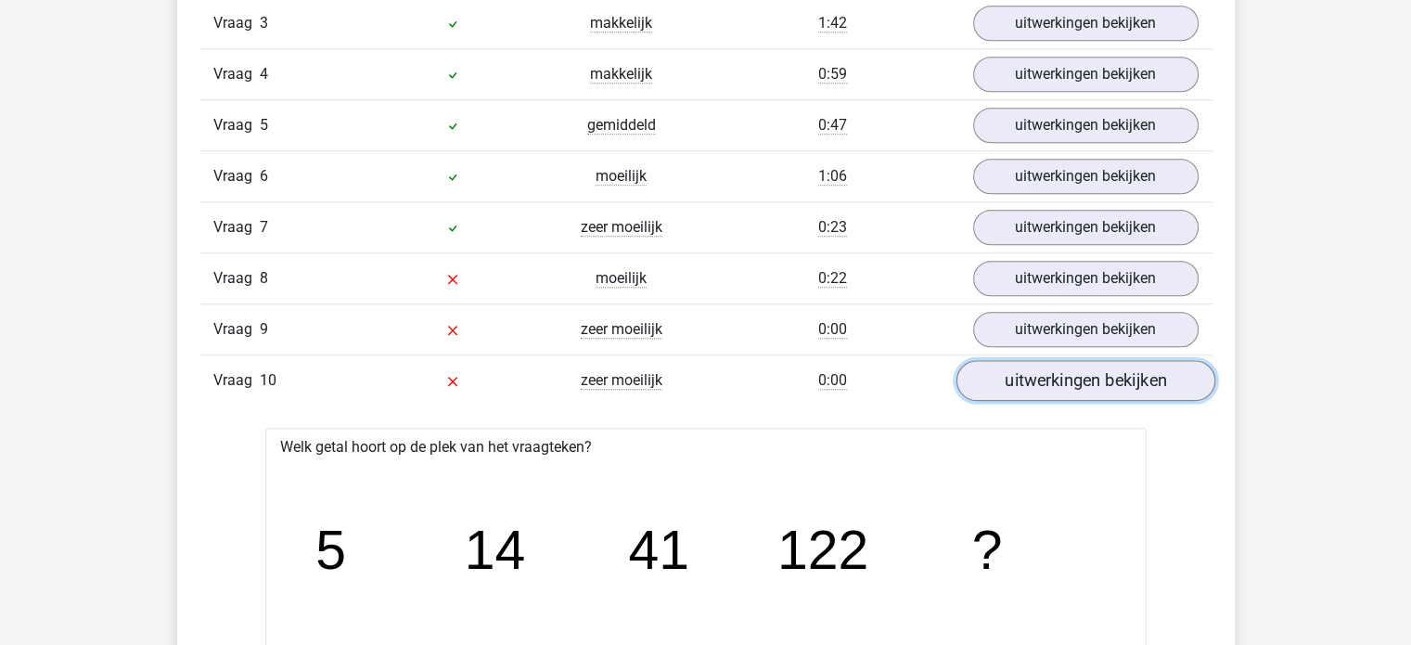
scroll to position [1703, 0]
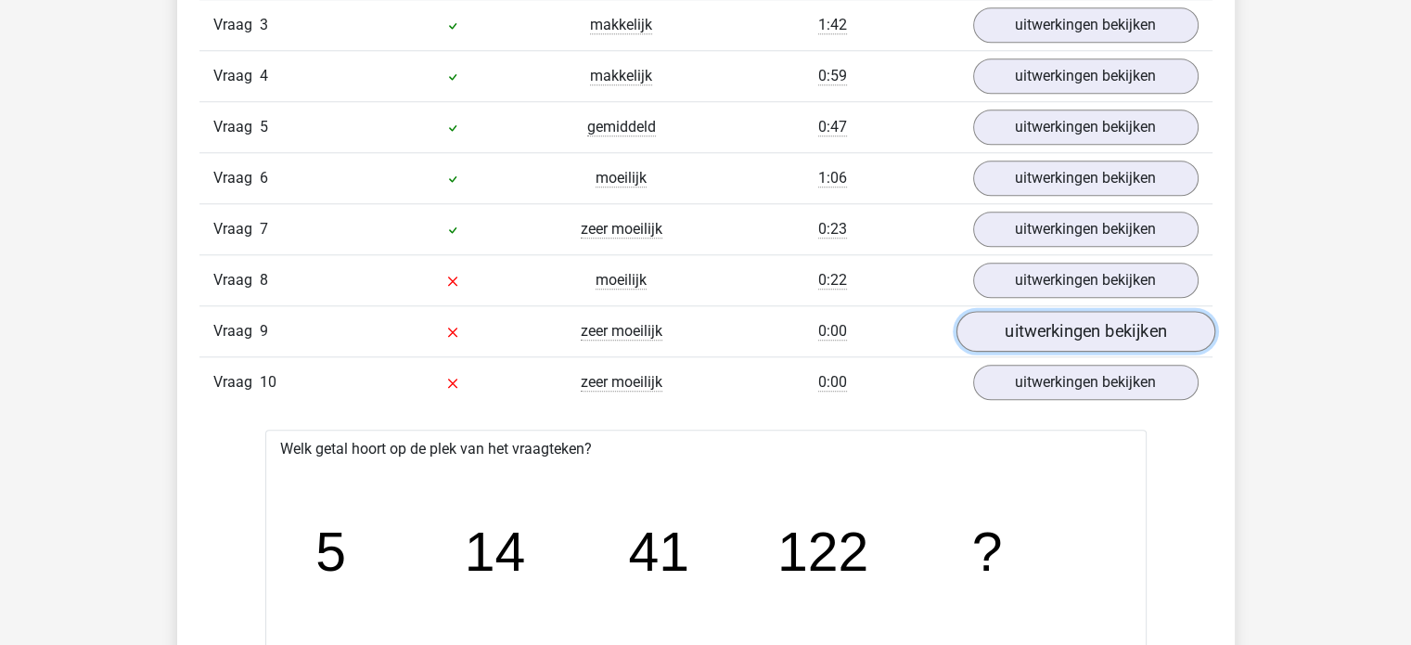
click at [1098, 321] on link "uitwerkingen bekijken" at bounding box center [1085, 331] width 259 height 41
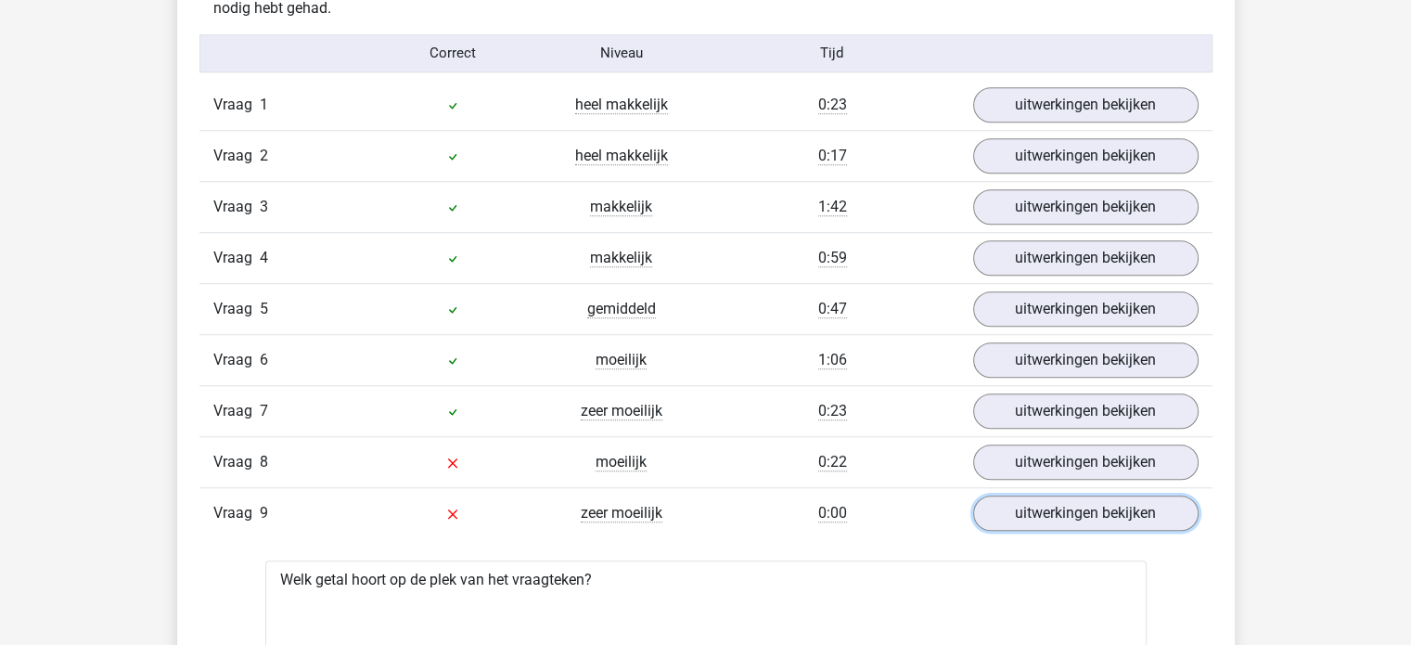
scroll to position [1518, 0]
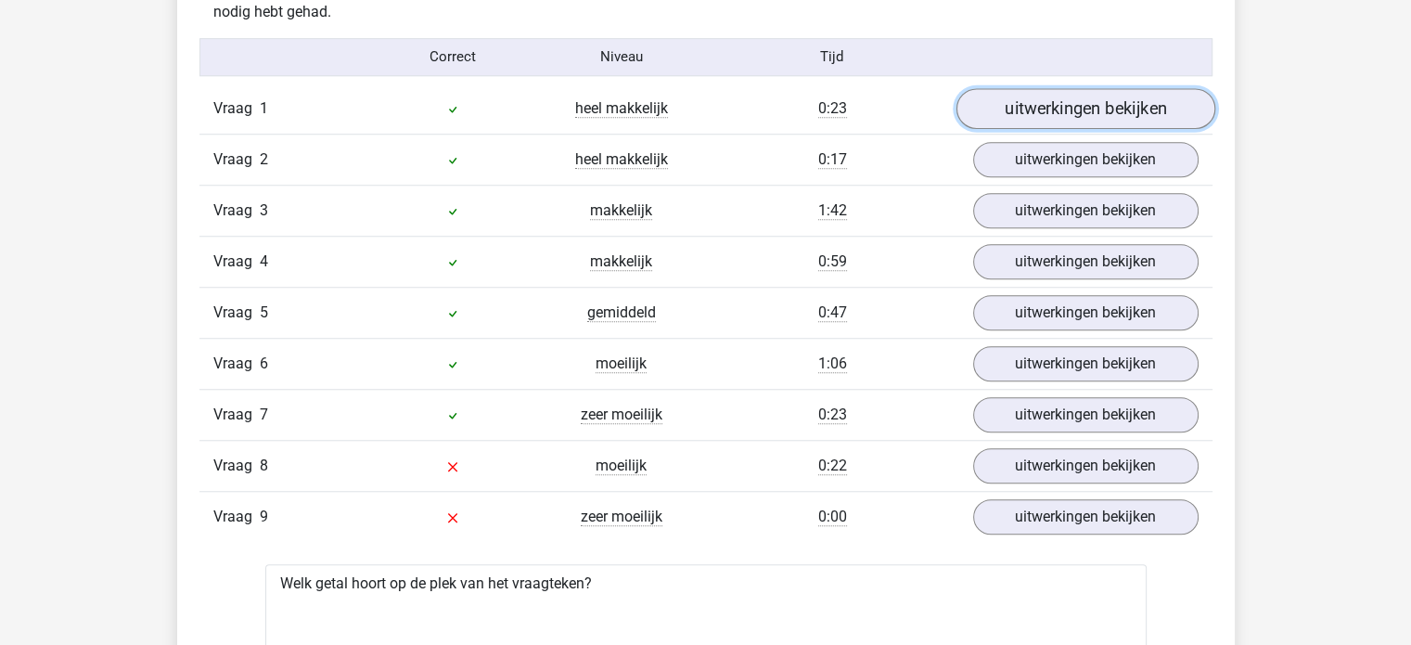
click at [1111, 119] on link "uitwerkingen bekijken" at bounding box center [1085, 108] width 259 height 41
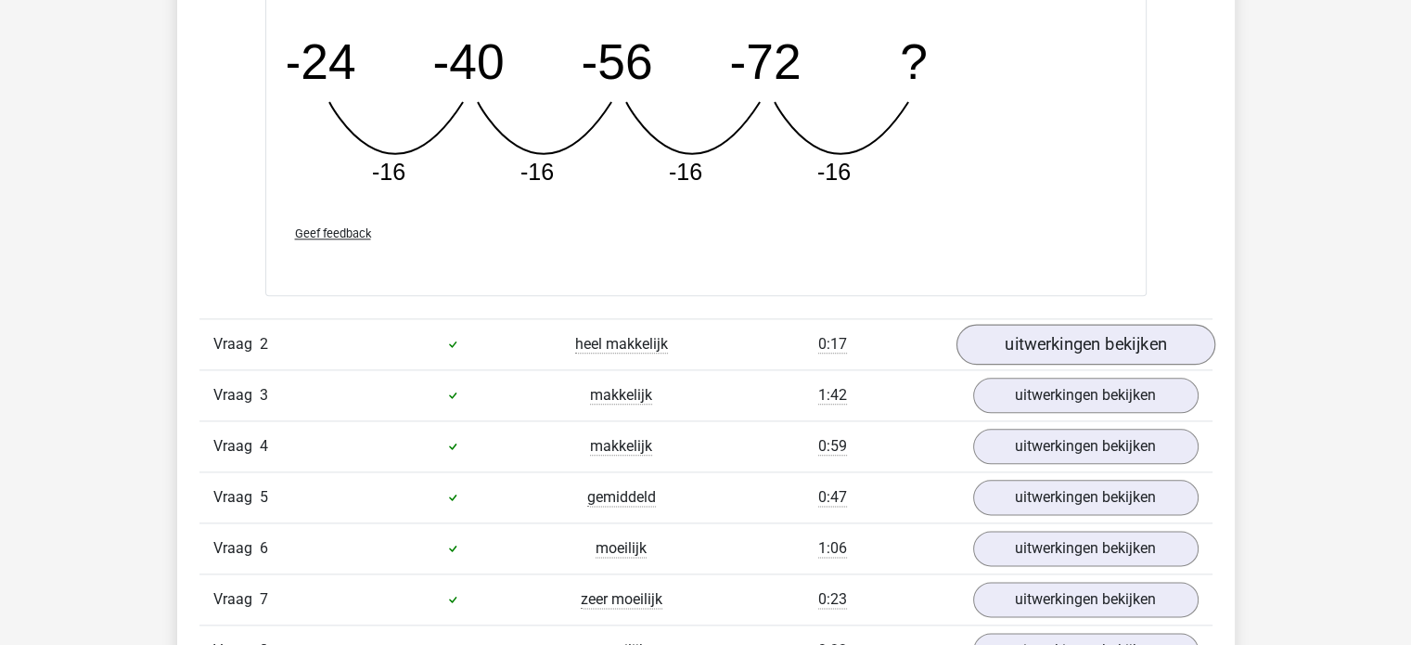
scroll to position [2147, 0]
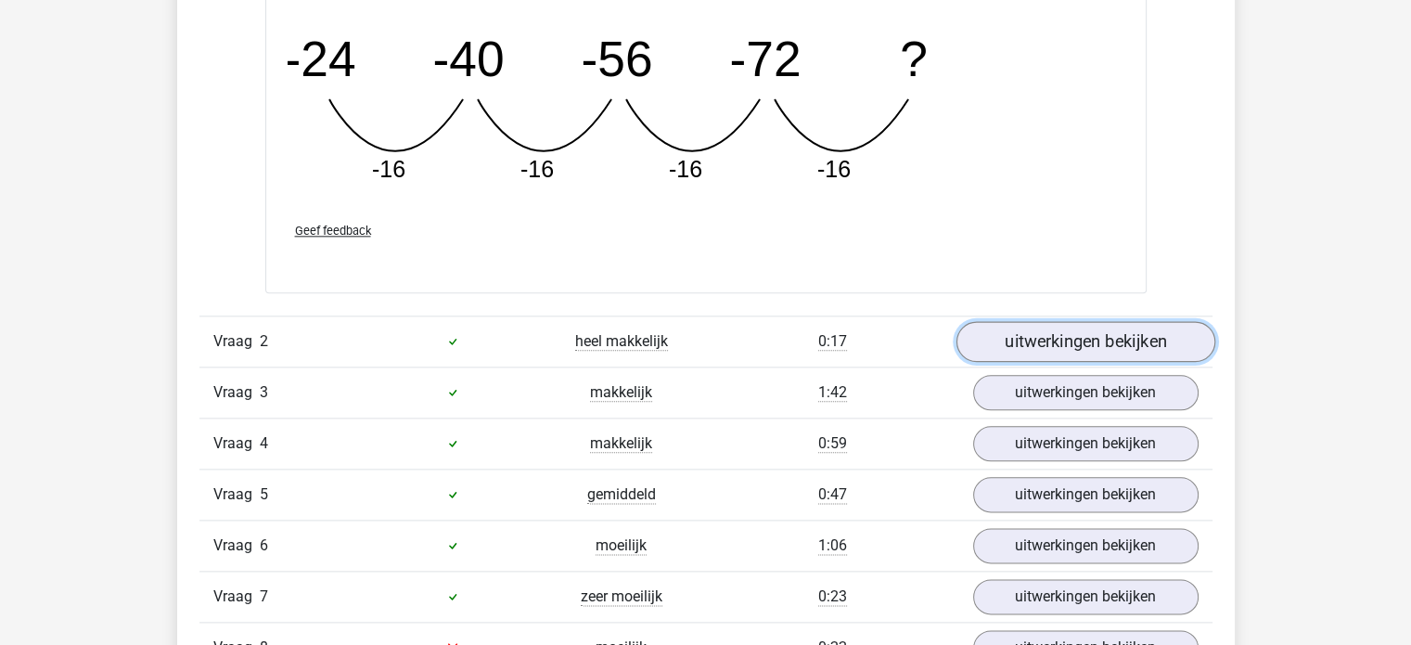
click at [1061, 350] on link "uitwerkingen bekijken" at bounding box center [1085, 341] width 259 height 41
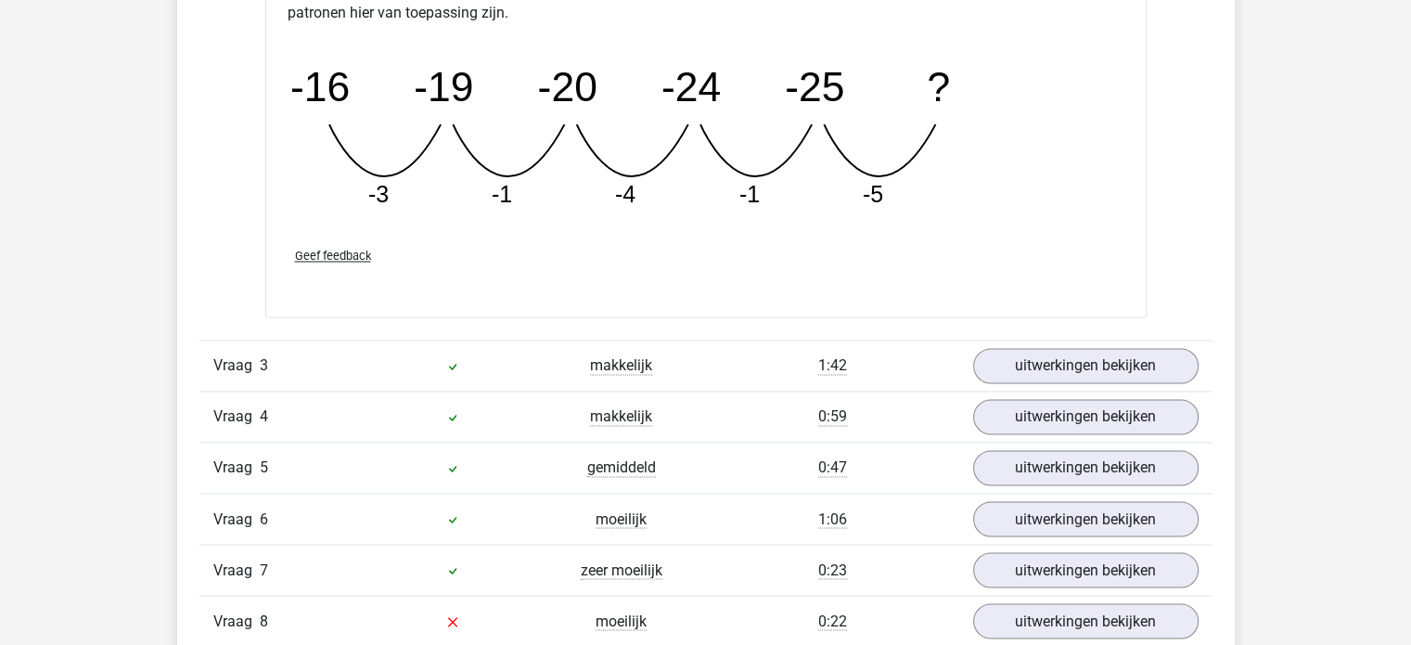
scroll to position [3031, 0]
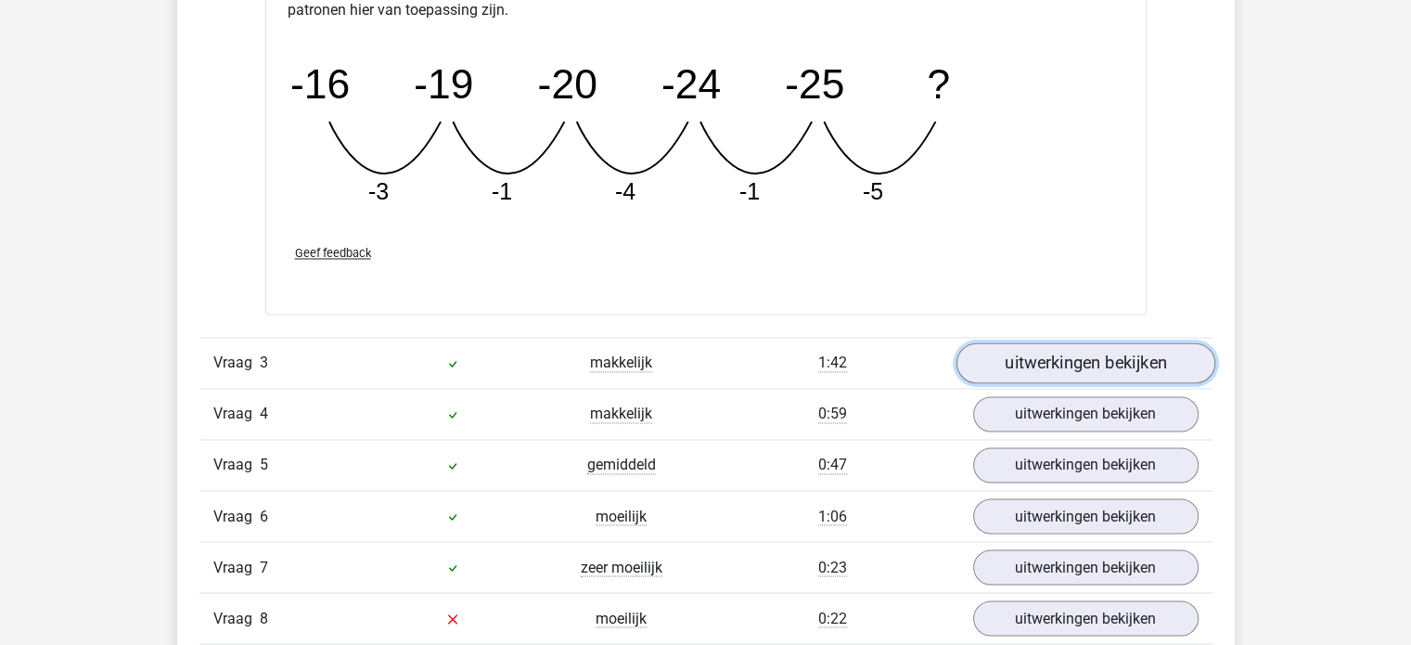
click at [1061, 354] on link "uitwerkingen bekijken" at bounding box center [1085, 362] width 259 height 41
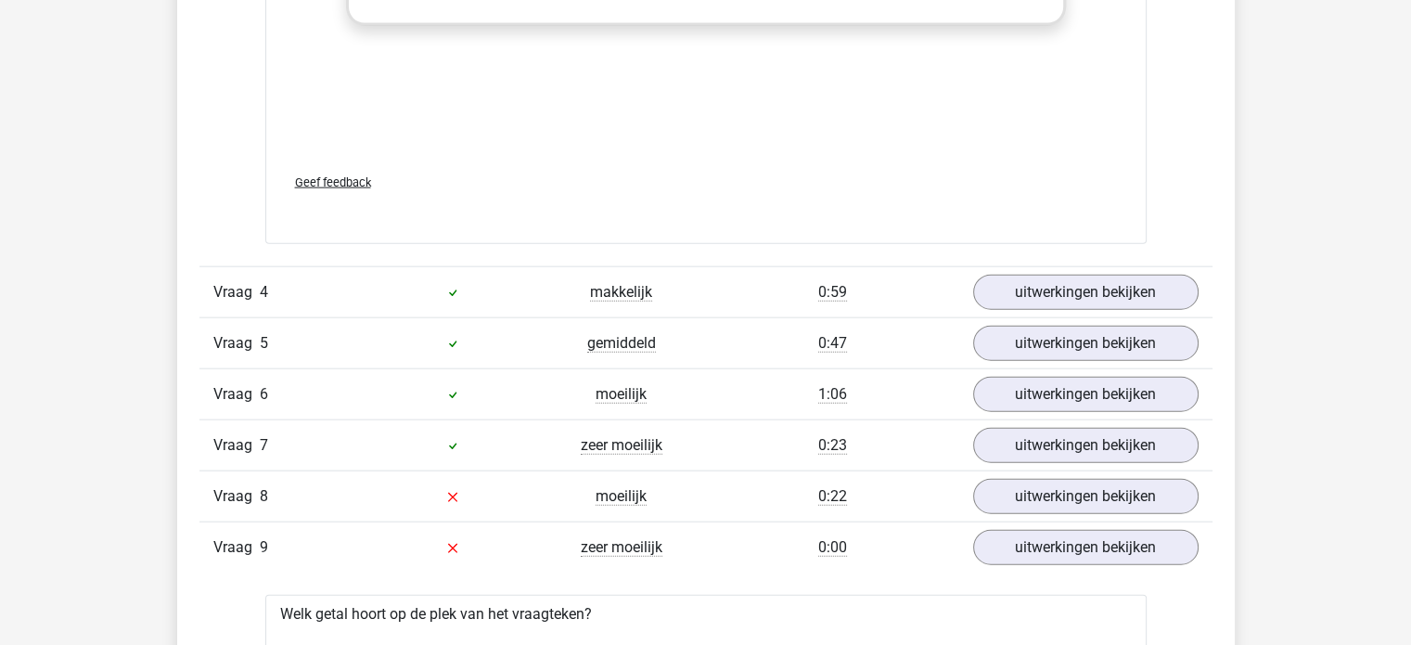
scroll to position [4300, 0]
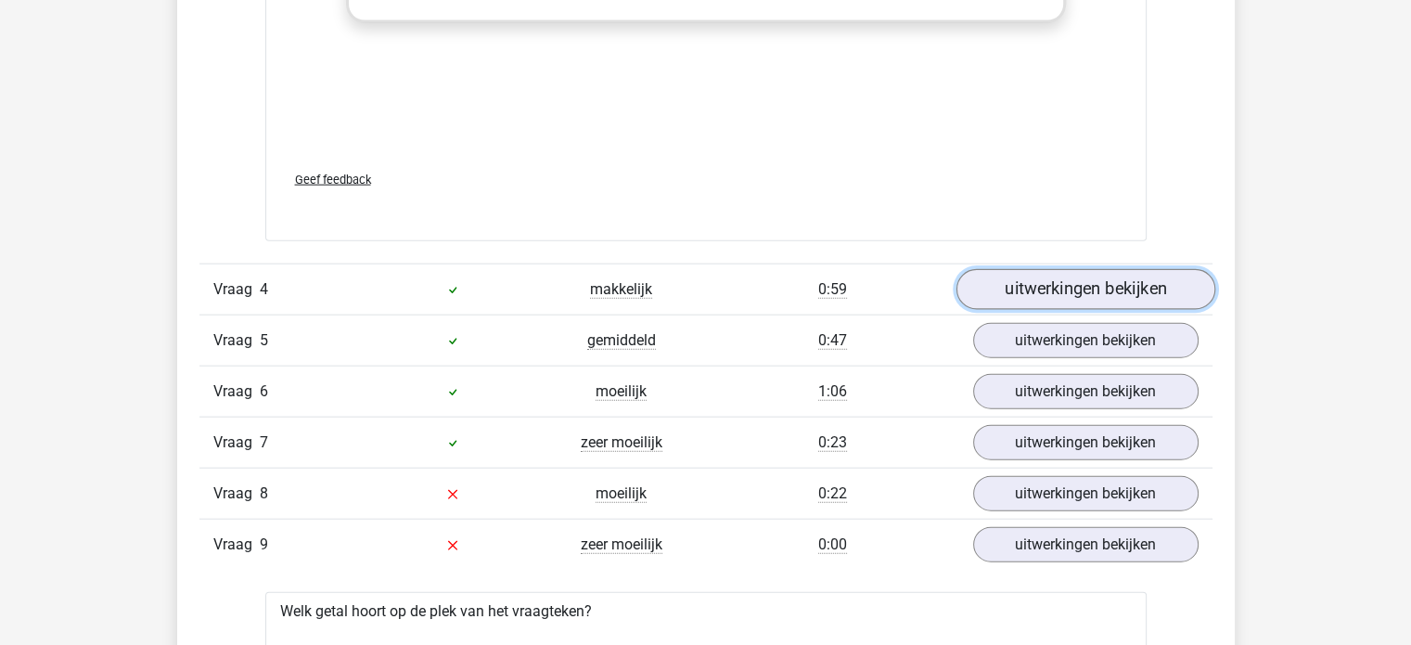
click at [1096, 283] on link "uitwerkingen bekijken" at bounding box center [1085, 289] width 259 height 41
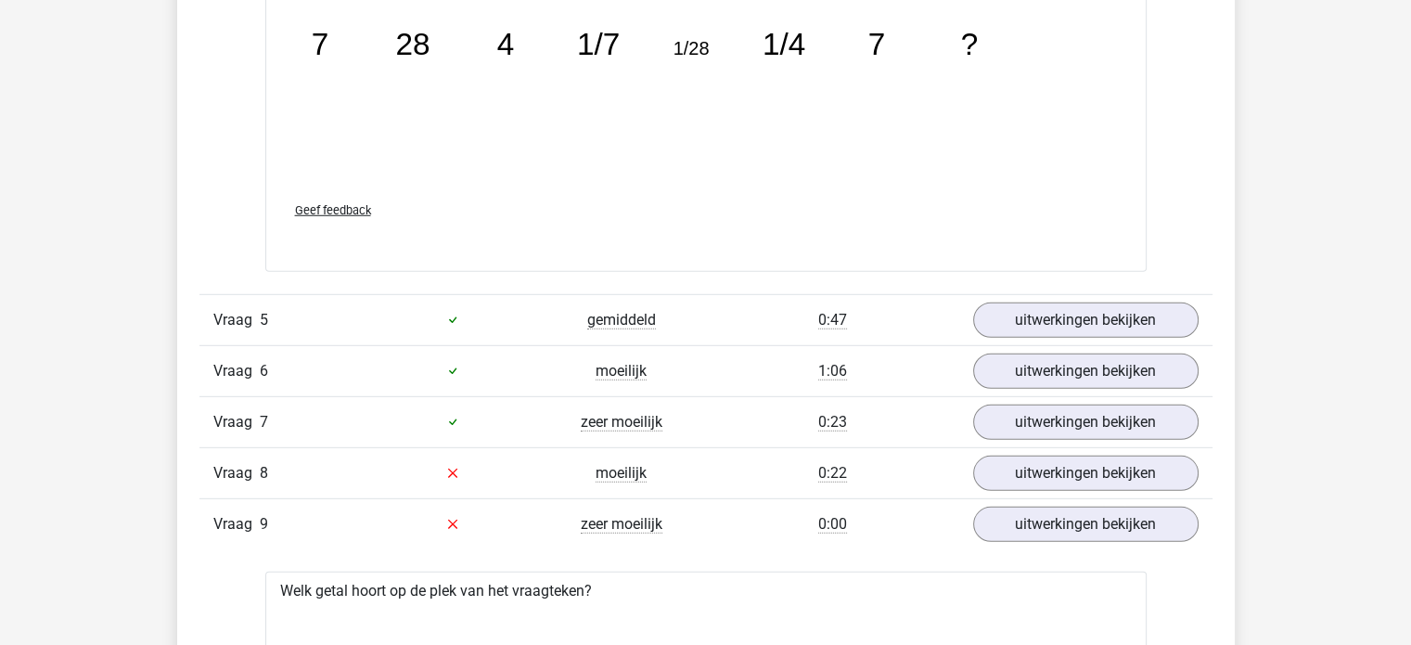
scroll to position [5288, 0]
click at [1072, 314] on link "uitwerkingen bekijken" at bounding box center [1085, 319] width 259 height 41
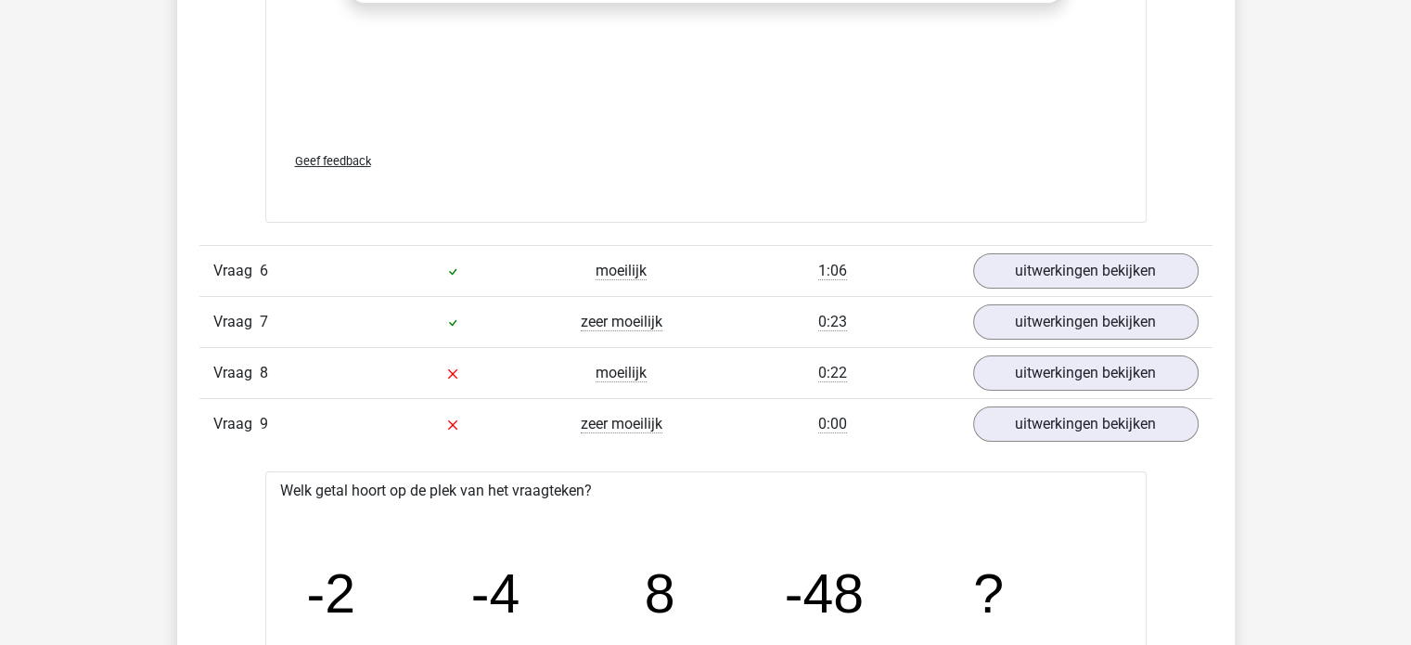
scroll to position [6541, 0]
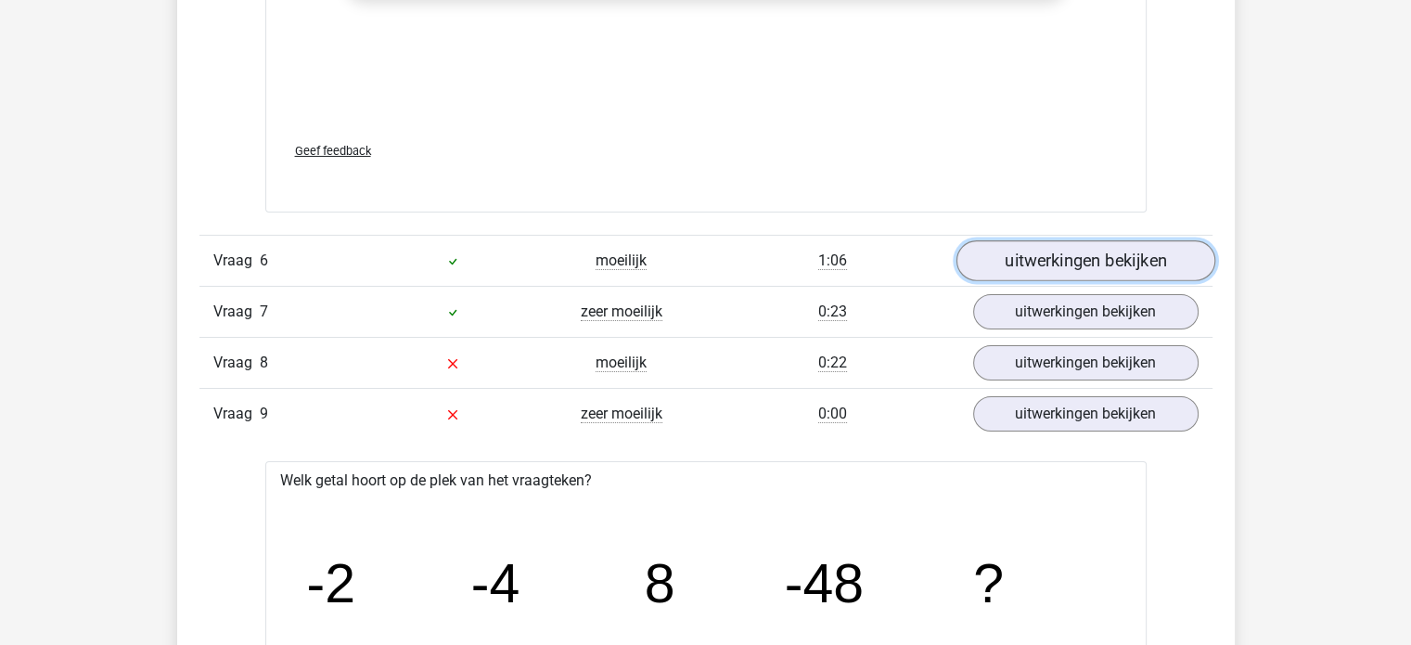
click at [1123, 251] on link "uitwerkingen bekijken" at bounding box center [1085, 261] width 259 height 41
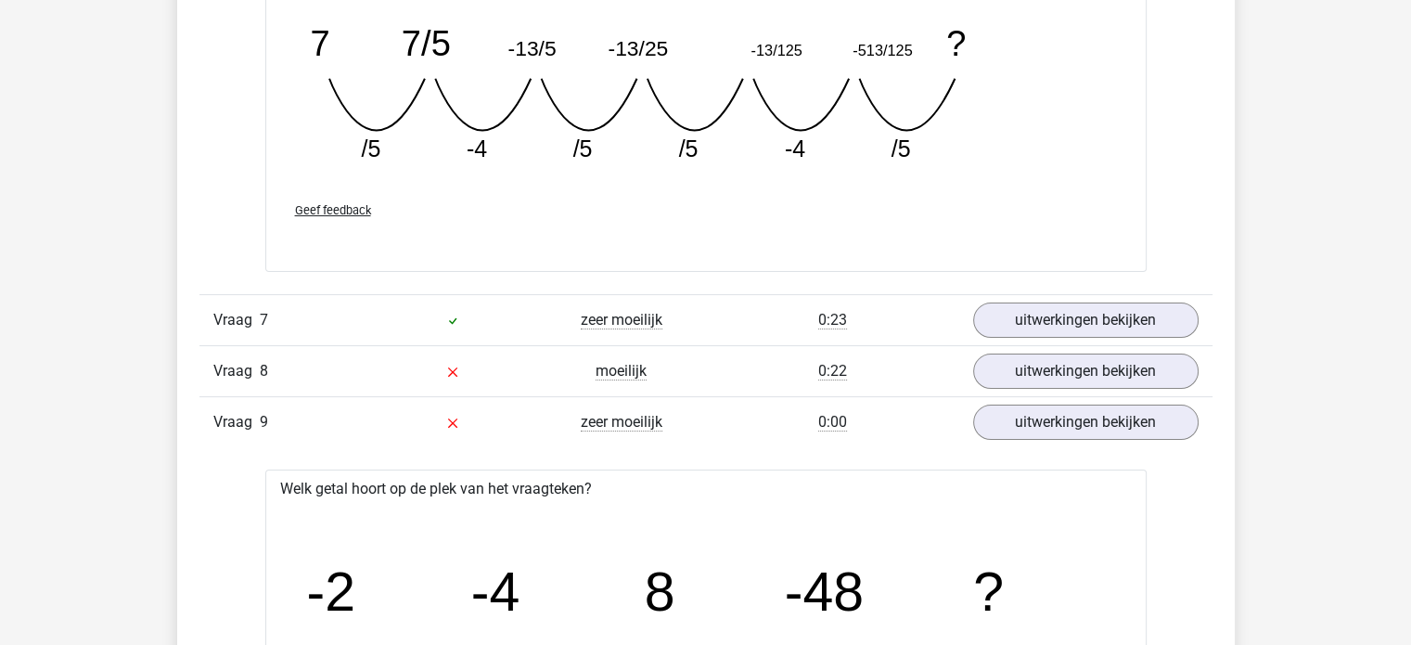
scroll to position [7348, 0]
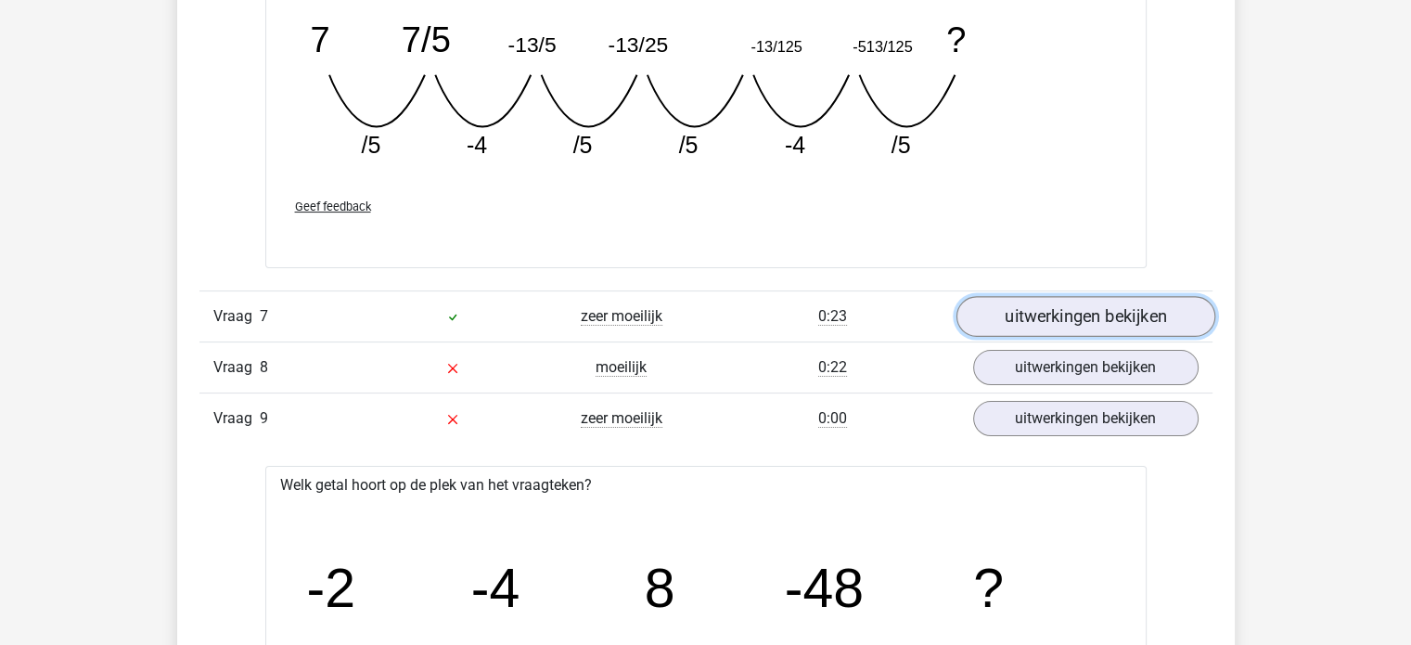
click at [1121, 296] on link "uitwerkingen bekijken" at bounding box center [1085, 316] width 259 height 41
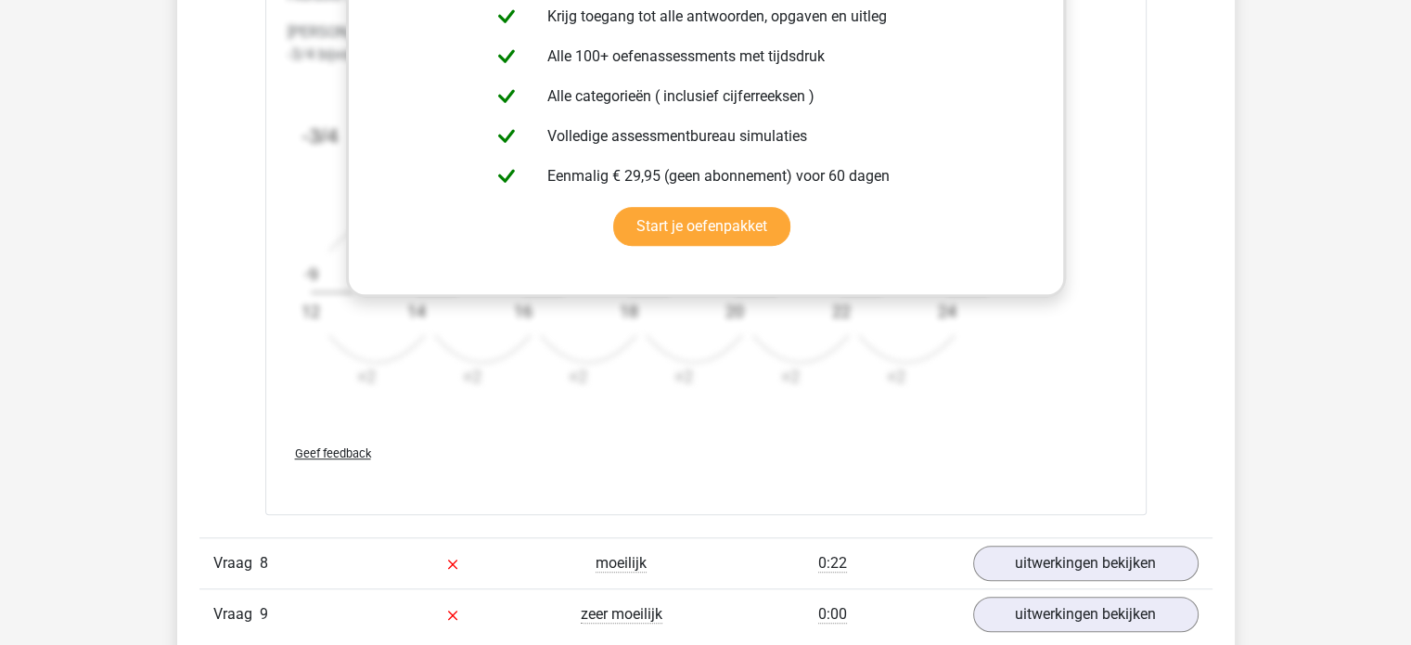
scroll to position [8298, 0]
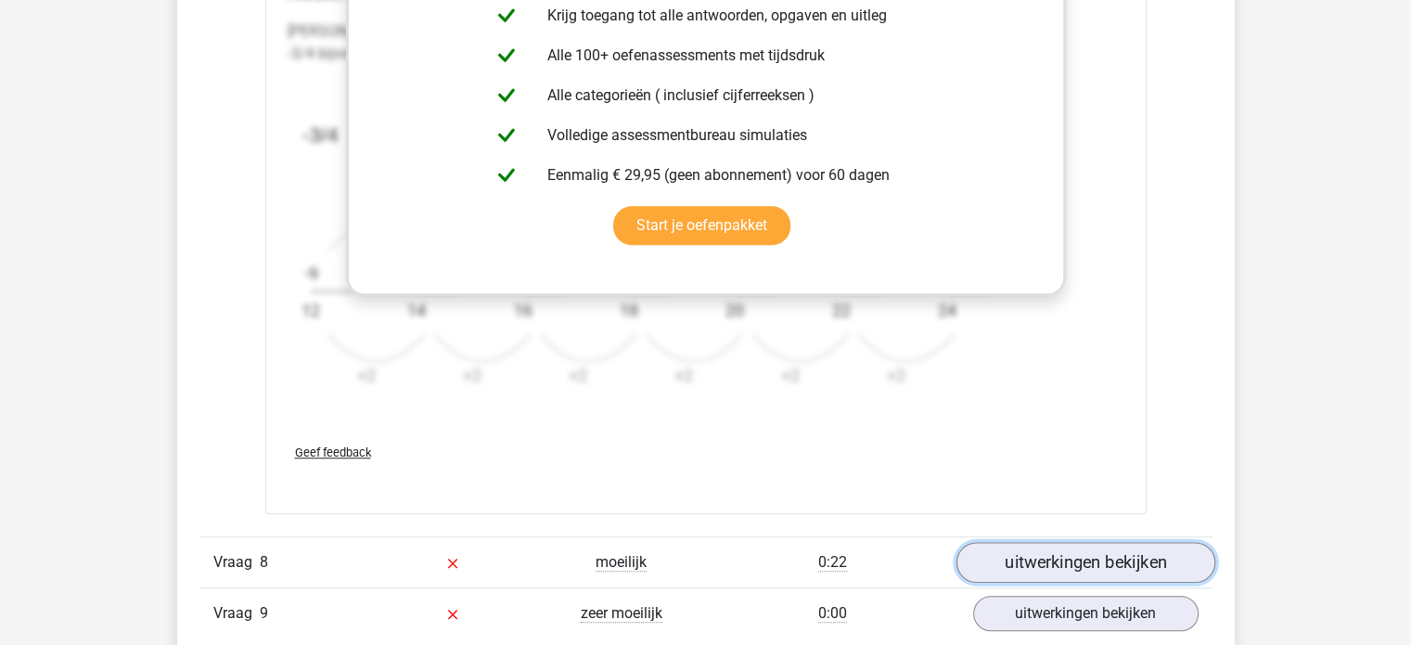
click at [1058, 554] on link "uitwerkingen bekijken" at bounding box center [1085, 562] width 259 height 41
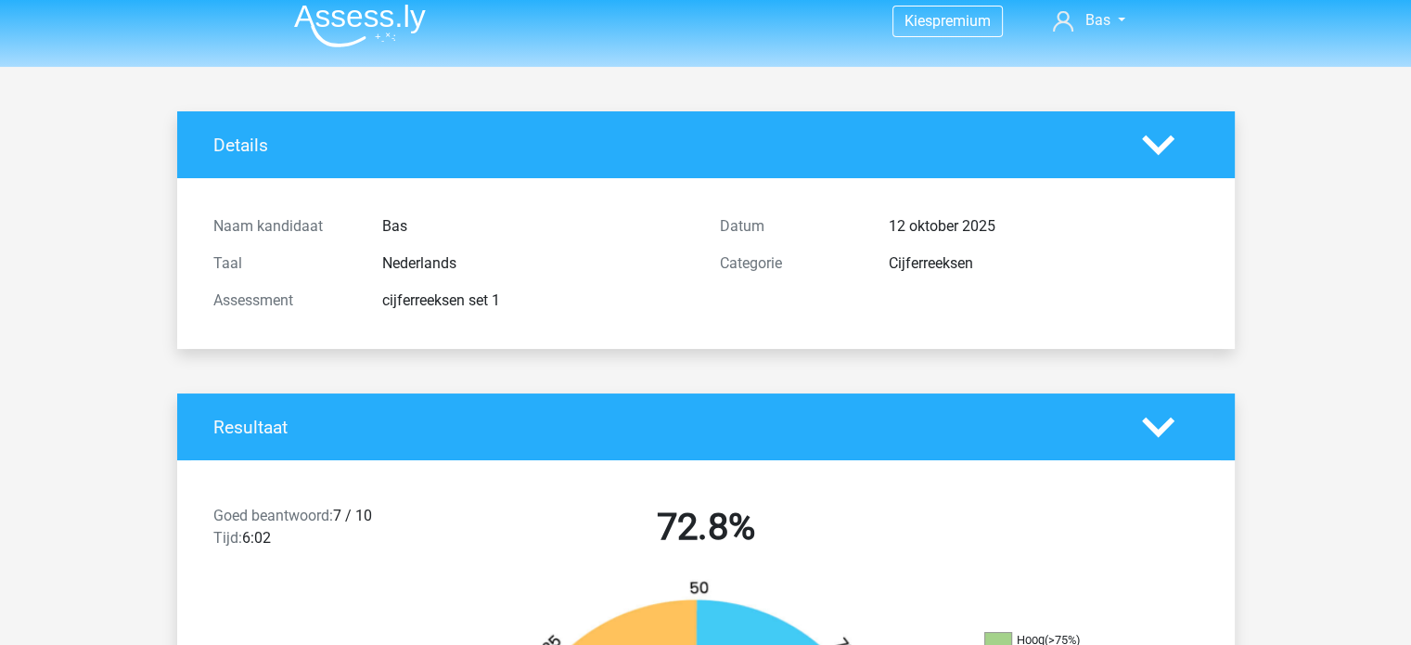
scroll to position [0, 0]
